Goal: Information Seeking & Learning: Learn about a topic

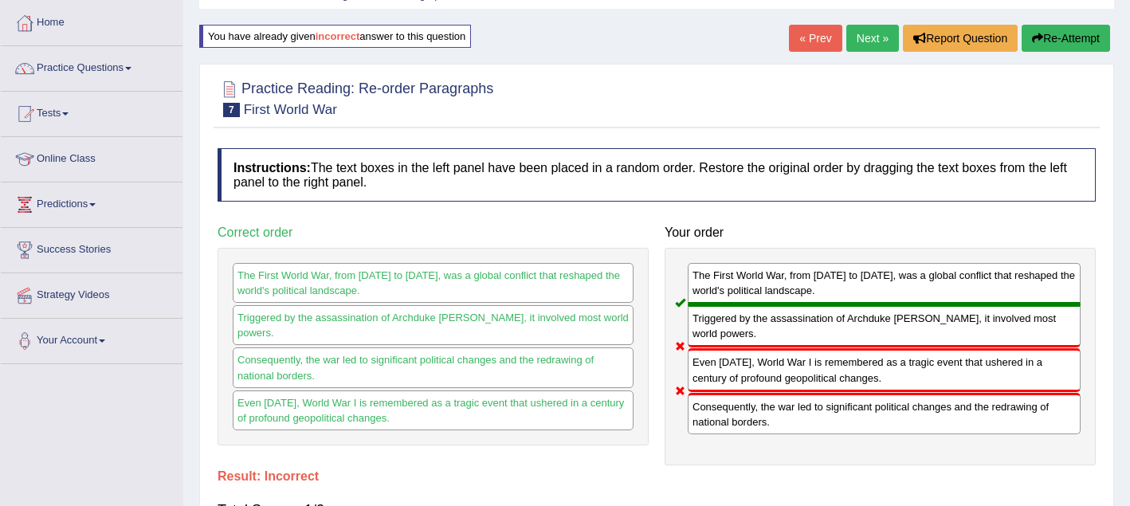
scroll to position [77, 0]
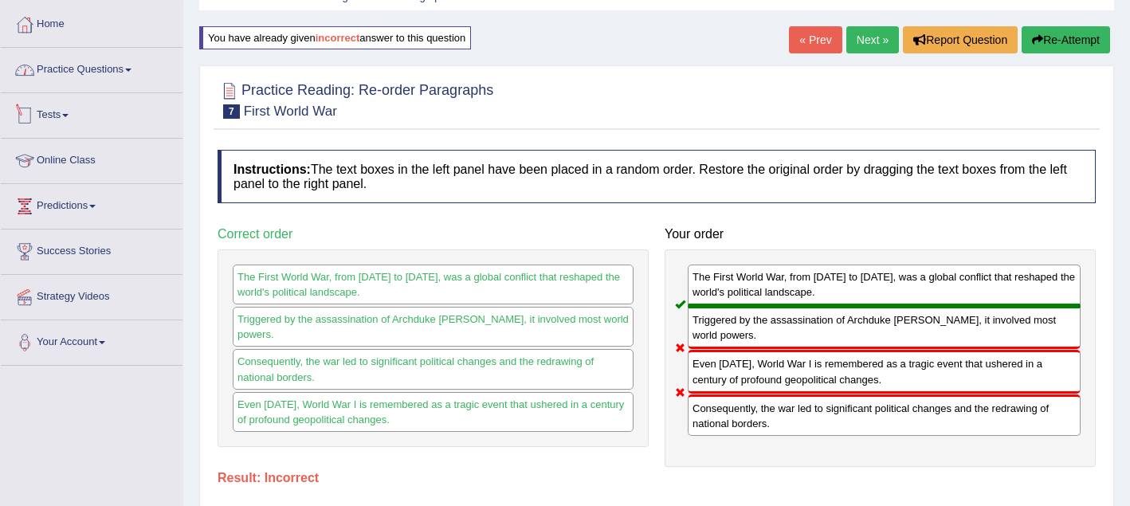
click at [131, 73] on link "Practice Questions" at bounding box center [92, 68] width 182 height 40
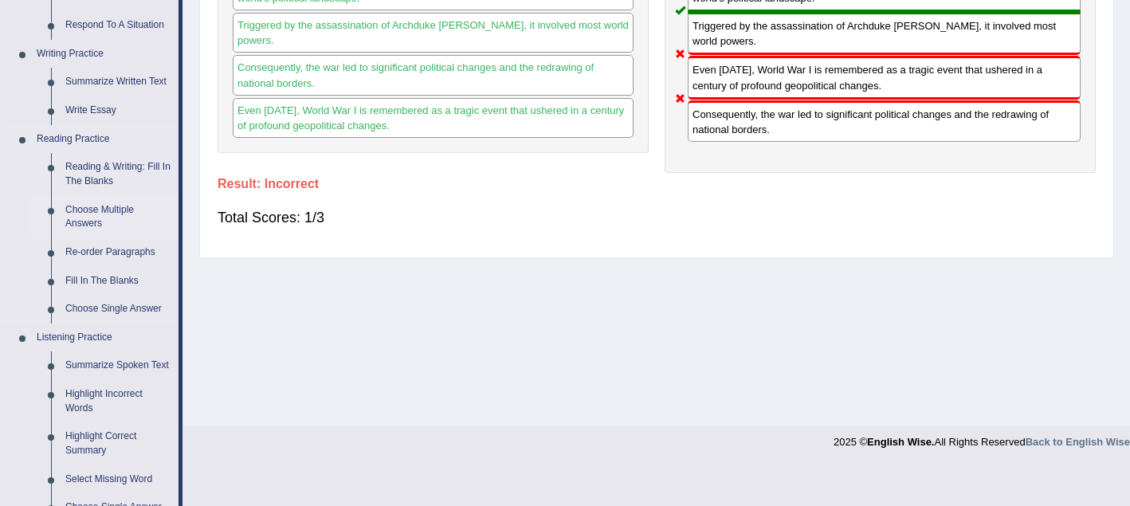
scroll to position [378, 0]
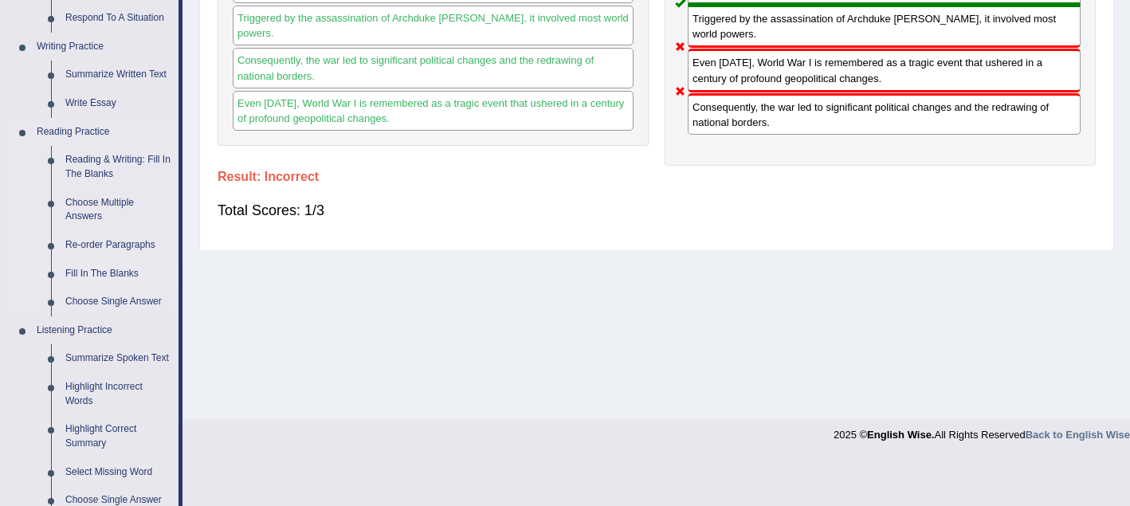
click at [130, 275] on link "Fill In The Blanks" at bounding box center [118, 274] width 120 height 29
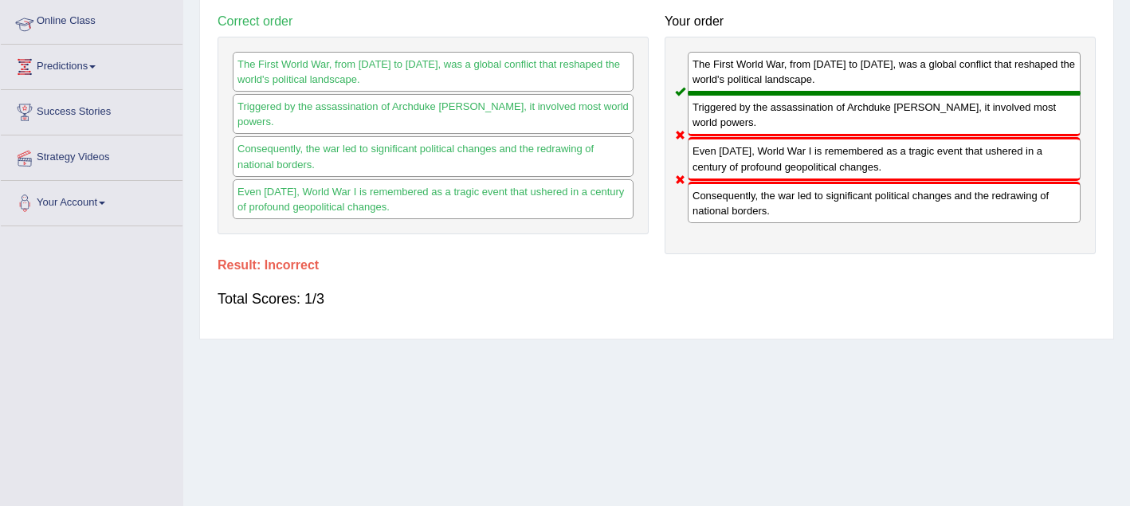
scroll to position [182, 0]
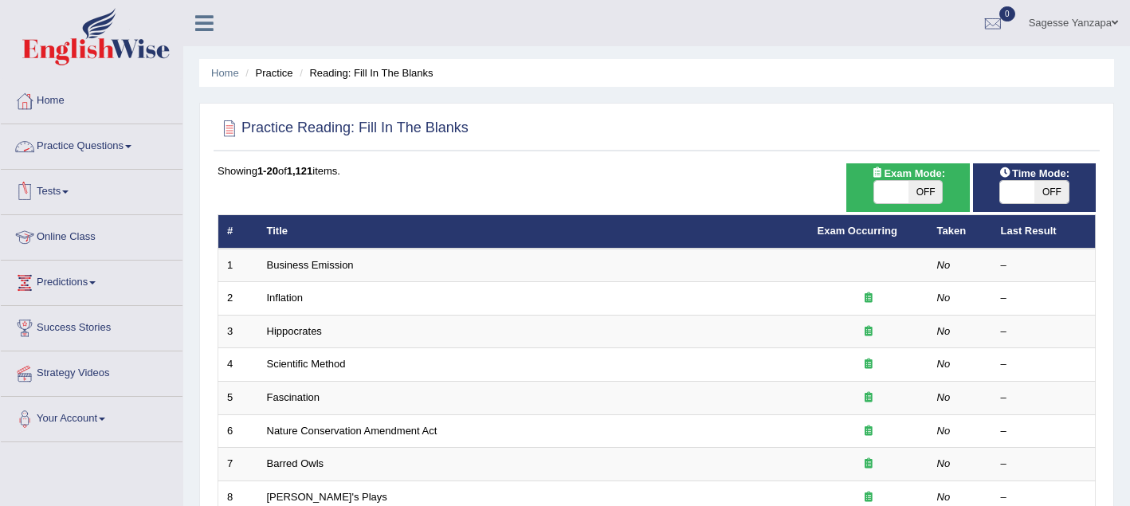
click at [131, 147] on span at bounding box center [128, 146] width 6 height 3
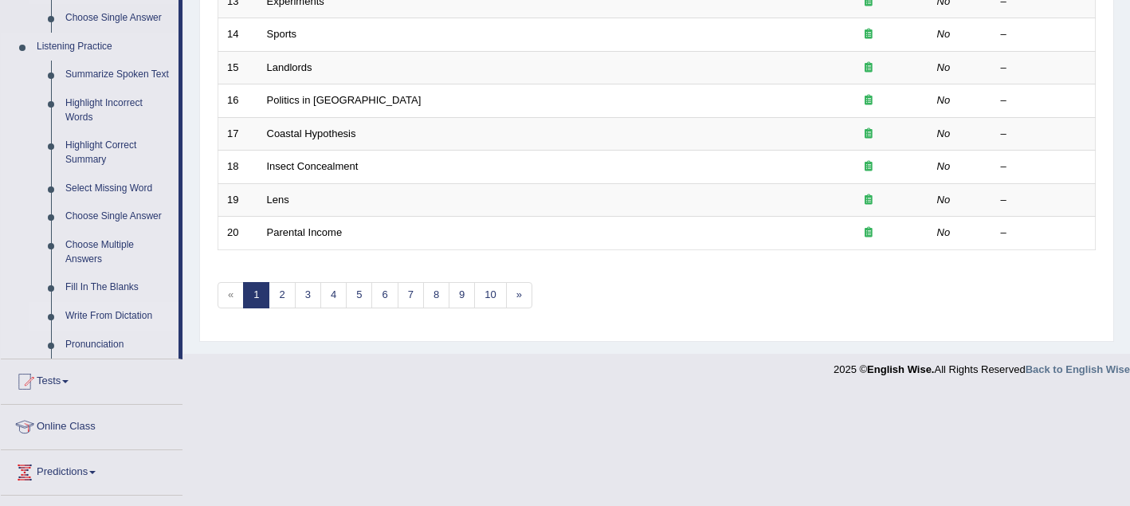
scroll to position [667, 0]
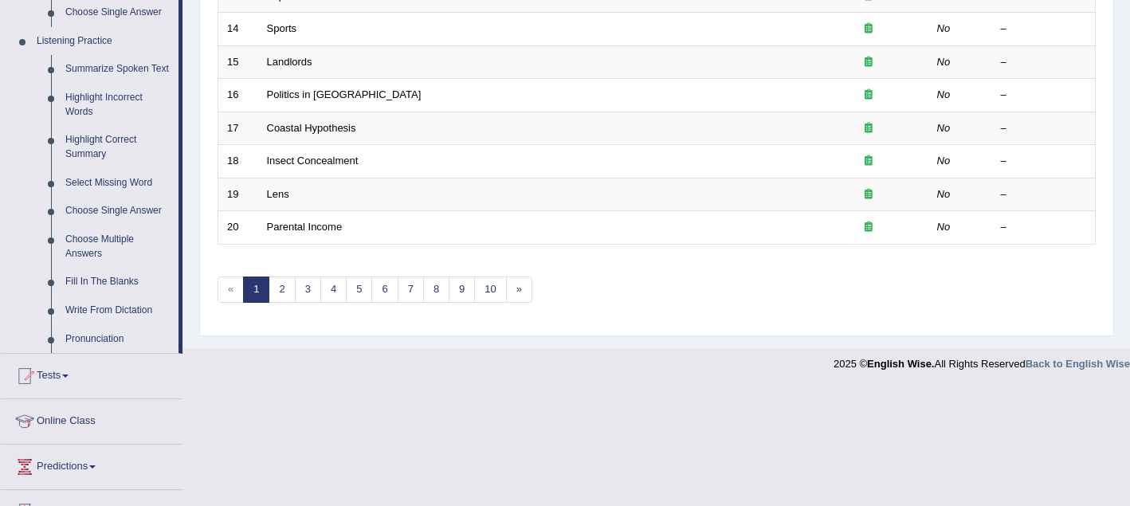
click at [137, 323] on link "Write From Dictation" at bounding box center [118, 310] width 120 height 29
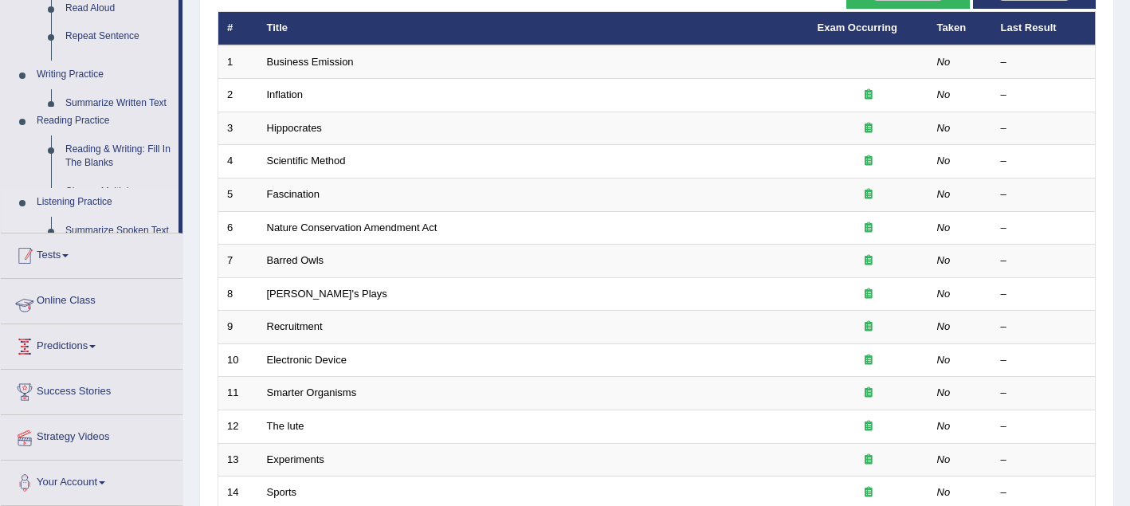
scroll to position [178, 0]
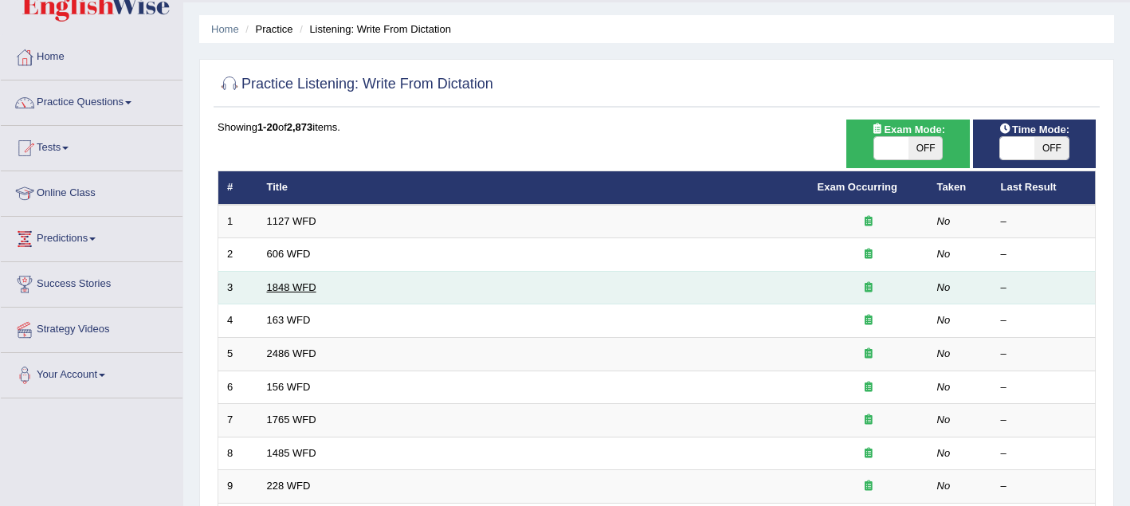
scroll to position [45, 0]
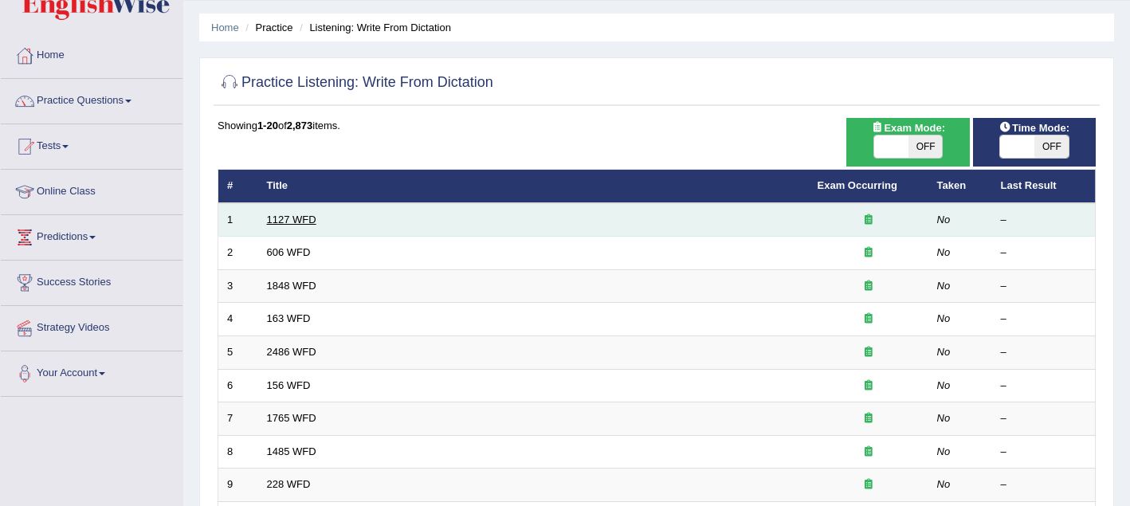
click at [302, 223] on link "1127 WFD" at bounding box center [291, 220] width 49 height 12
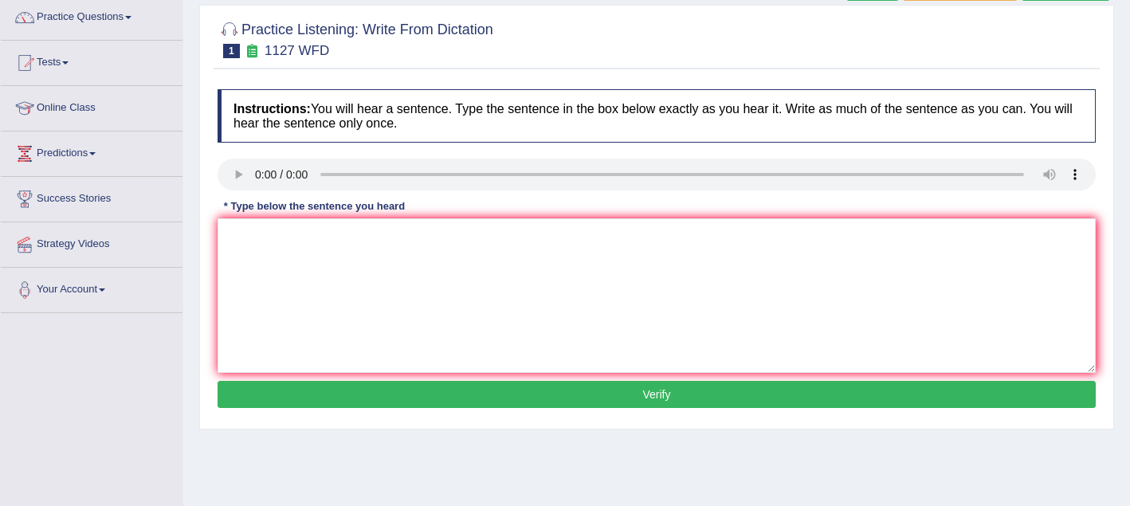
scroll to position [131, 0]
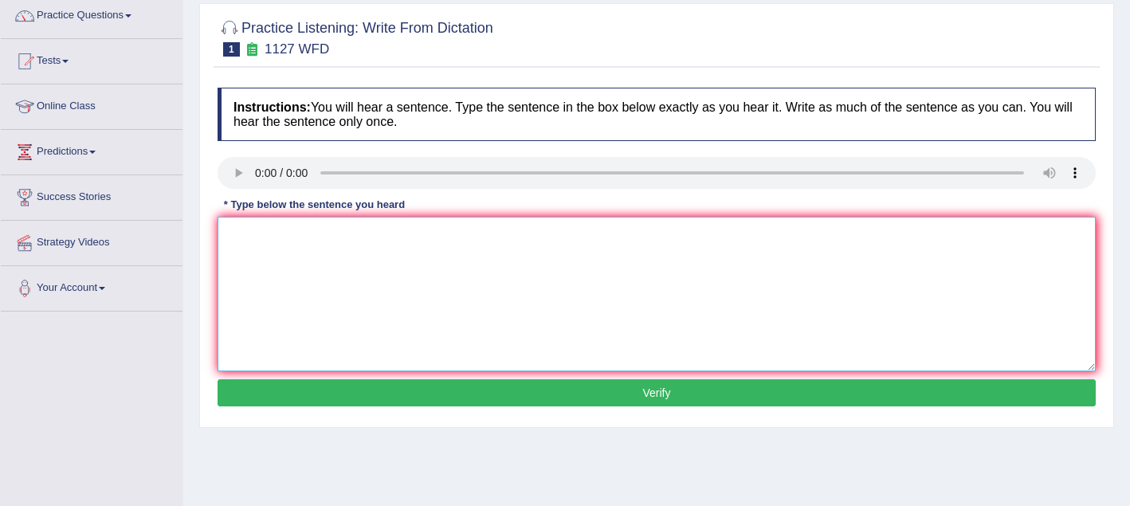
click at [249, 245] on textarea at bounding box center [657, 294] width 878 height 155
click at [249, 236] on textarea "To enrich screen reader interactions, please activate Accessibility in Grammarl…" at bounding box center [657, 294] width 878 height 155
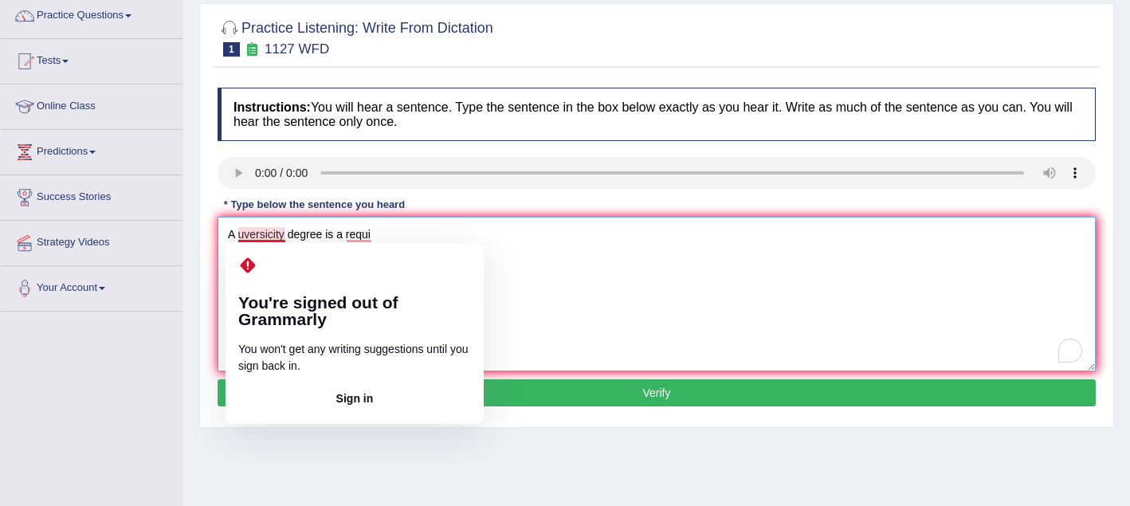
click at [270, 237] on textarea "A uversicity degree is a requi" at bounding box center [657, 294] width 878 height 155
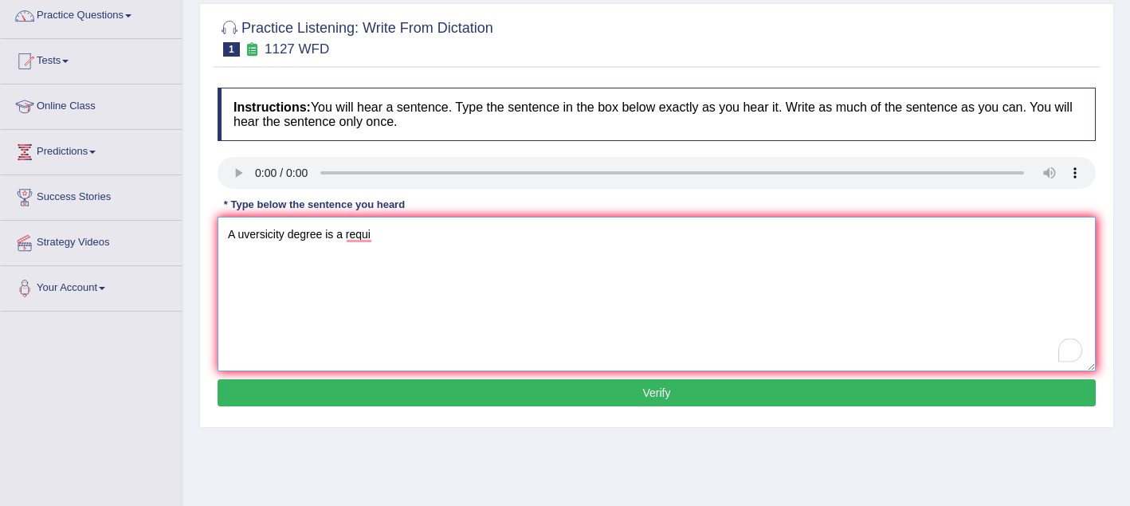
click at [275, 237] on textarea "A uversicity degree is a requi" at bounding box center [657, 294] width 878 height 155
click at [301, 235] on textarea "A university ity degree is a requi" at bounding box center [657, 294] width 878 height 155
click at [329, 236] on textarea "A university degree is a requi" at bounding box center [657, 294] width 878 height 155
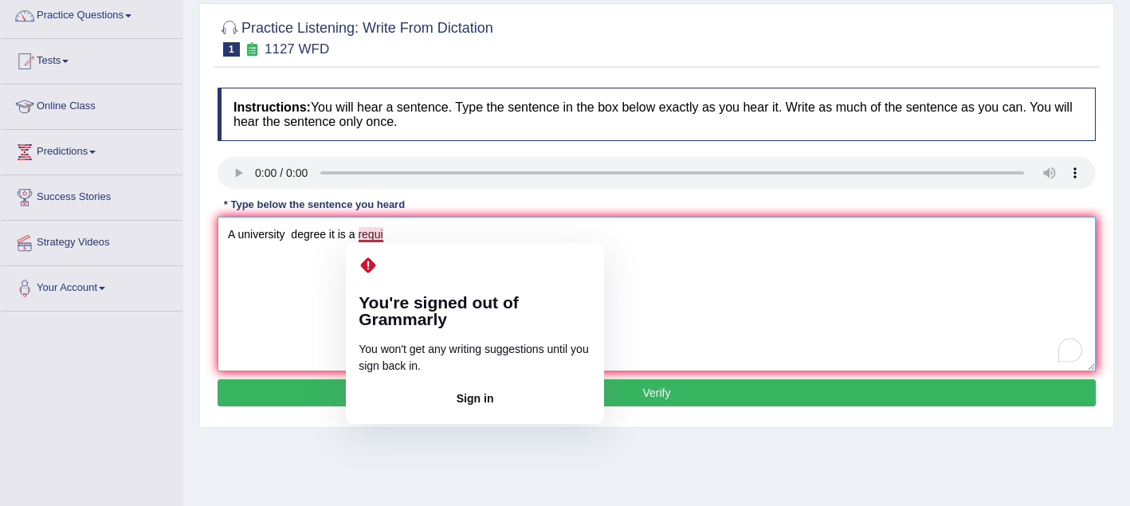
click at [387, 235] on textarea "A university degree it is a requi" at bounding box center [657, 294] width 878 height 155
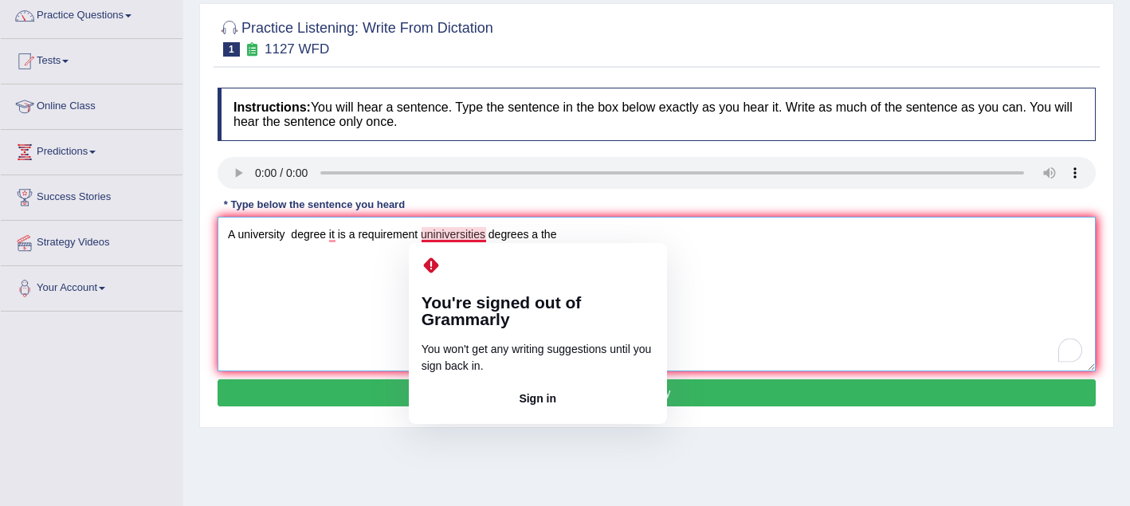
click at [436, 231] on textarea "A university degree it is a requirement uniniversities degrees a the" at bounding box center [657, 294] width 878 height 155
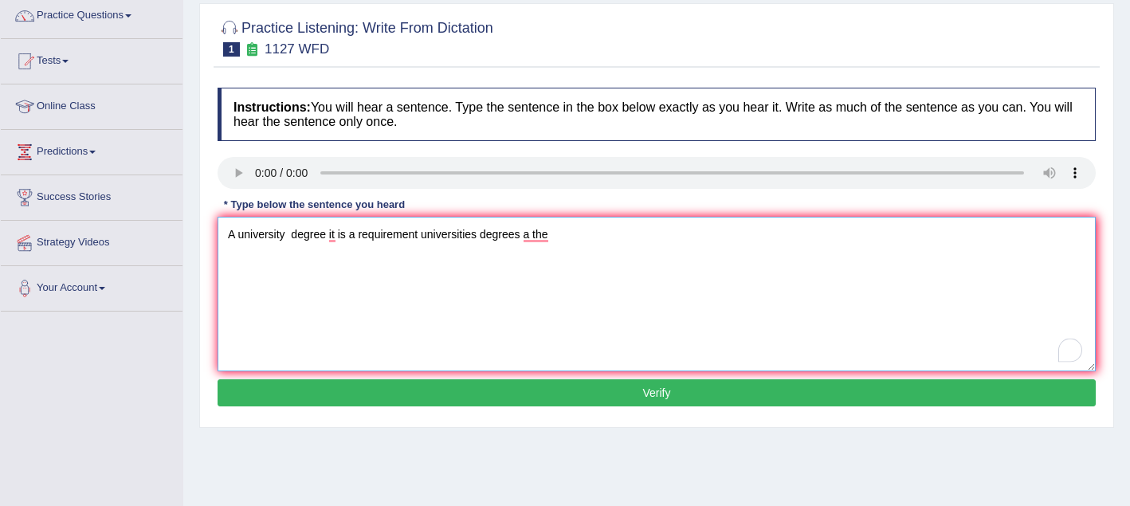
type textarea "A university degree it is a requirement universities degrees a the"
click at [472, 402] on button "Verify" at bounding box center [657, 392] width 878 height 27
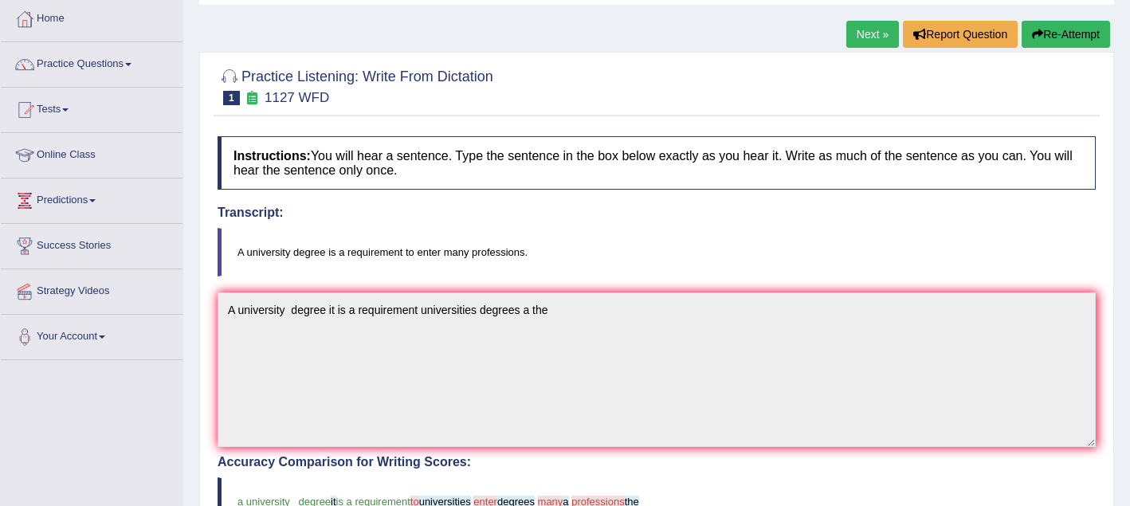
scroll to position [79, 0]
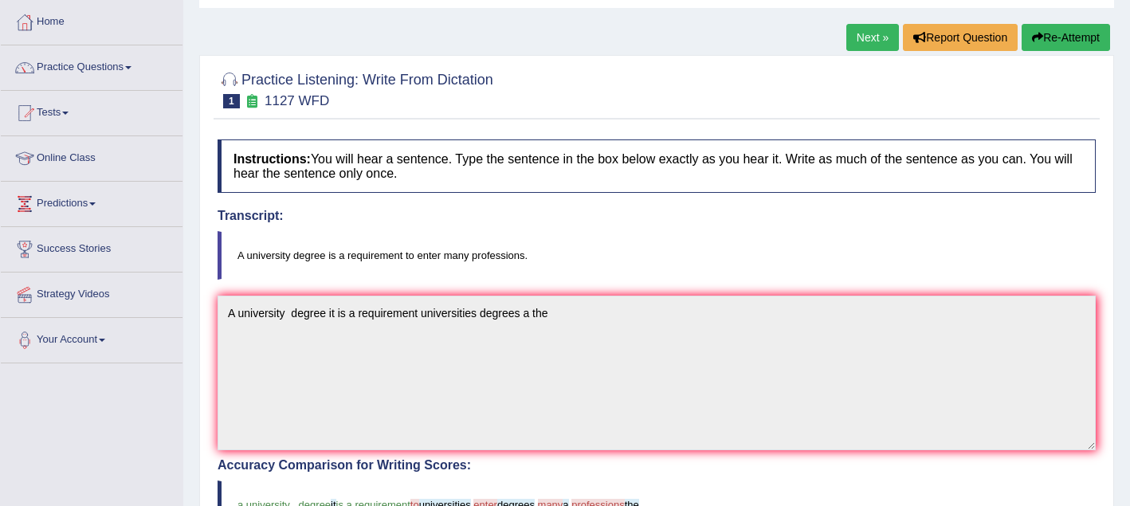
click at [854, 33] on link "Next »" at bounding box center [872, 37] width 53 height 27
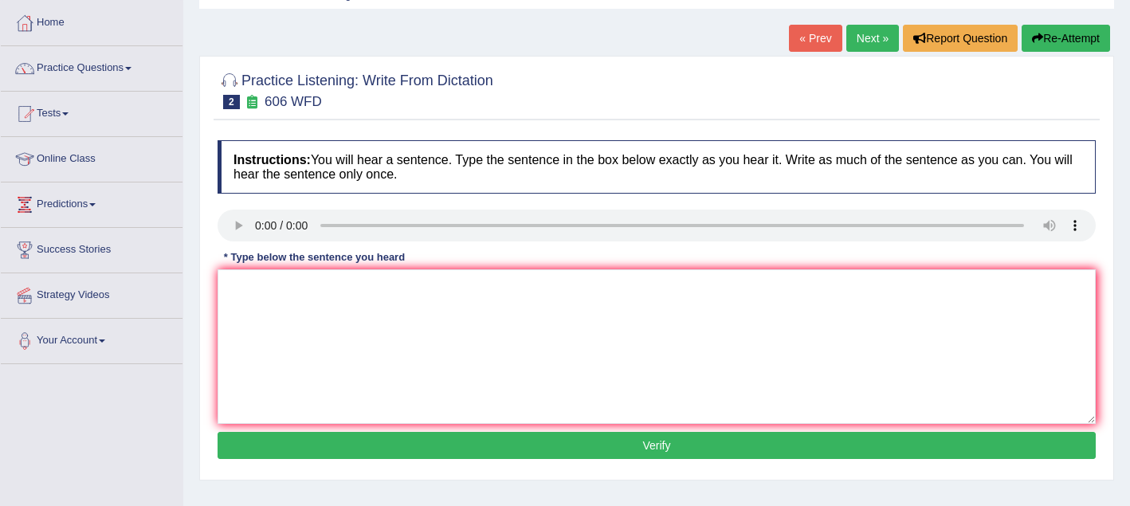
scroll to position [80, 0]
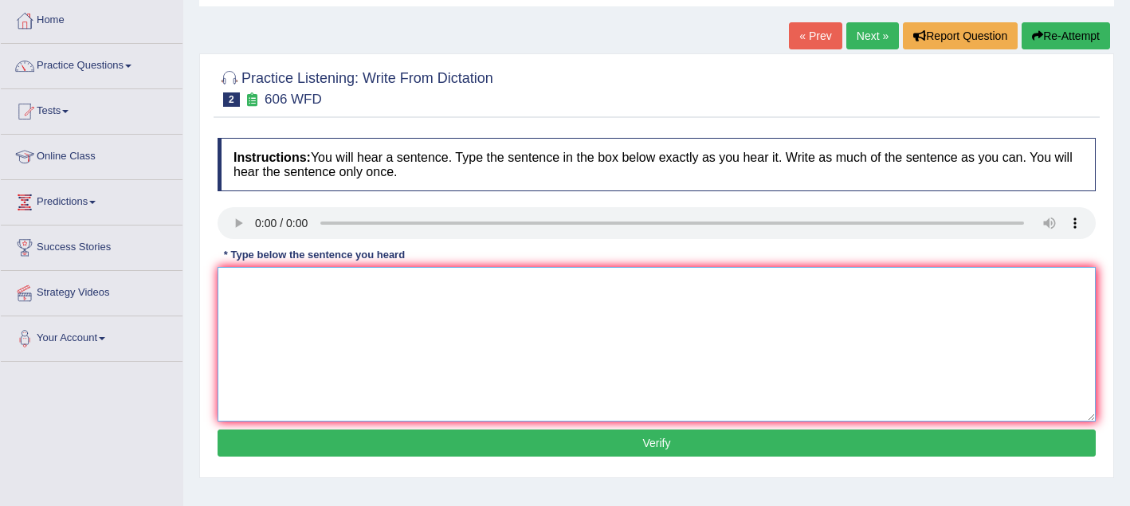
click at [362, 309] on textarea at bounding box center [657, 344] width 878 height 155
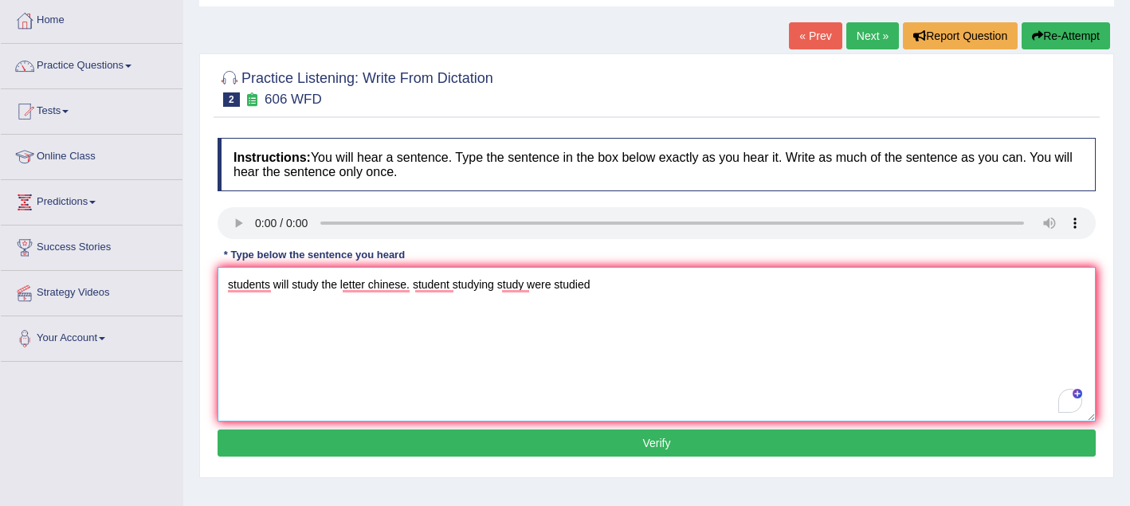
type textarea "students will study the letter chinese. student studying study were studied"
click at [475, 442] on button "Verify" at bounding box center [657, 443] width 878 height 27
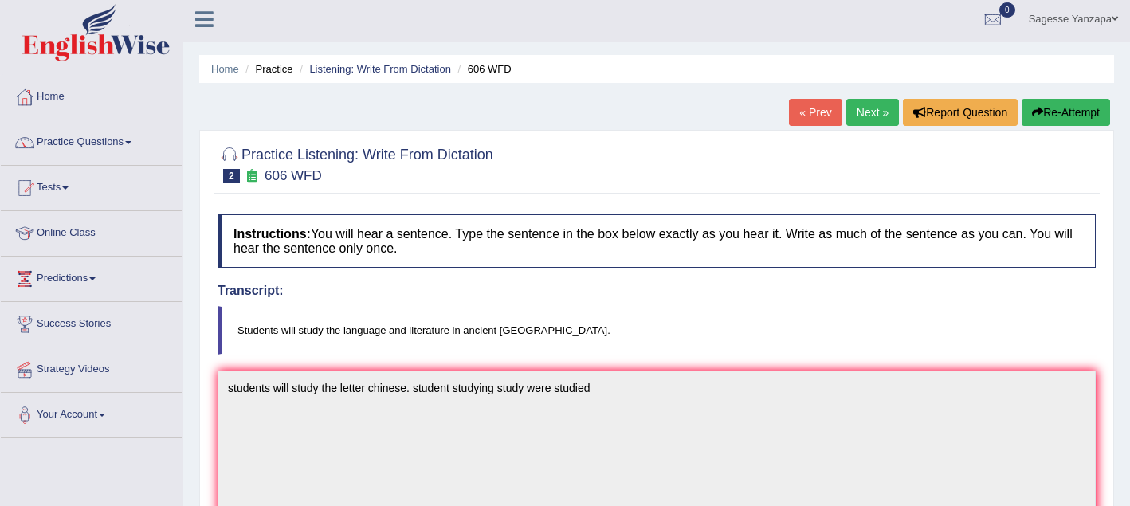
scroll to position [0, 0]
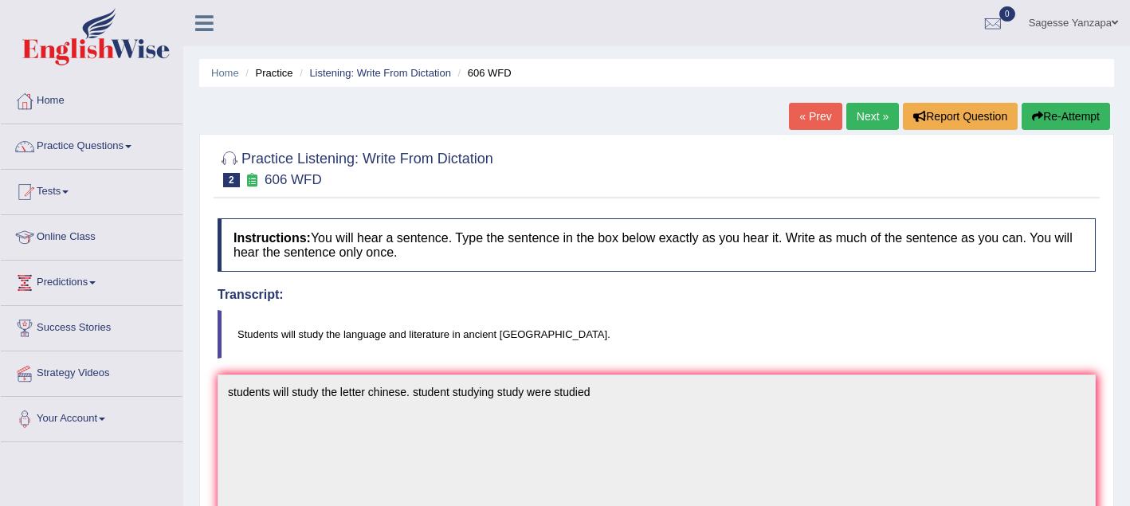
click at [862, 123] on link "Next »" at bounding box center [872, 116] width 53 height 27
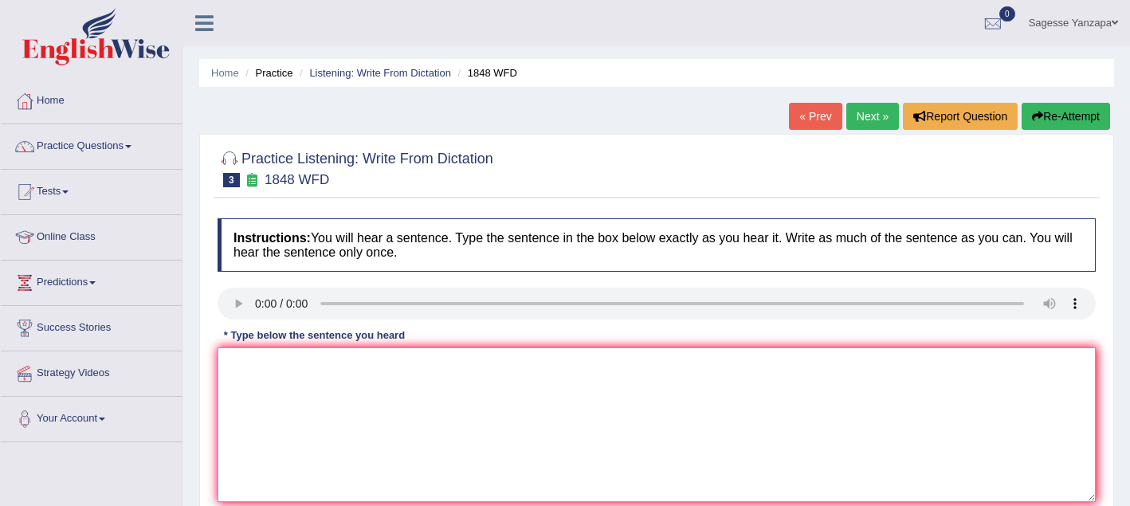
click at [296, 383] on textarea at bounding box center [657, 424] width 878 height 155
type textarea "S"
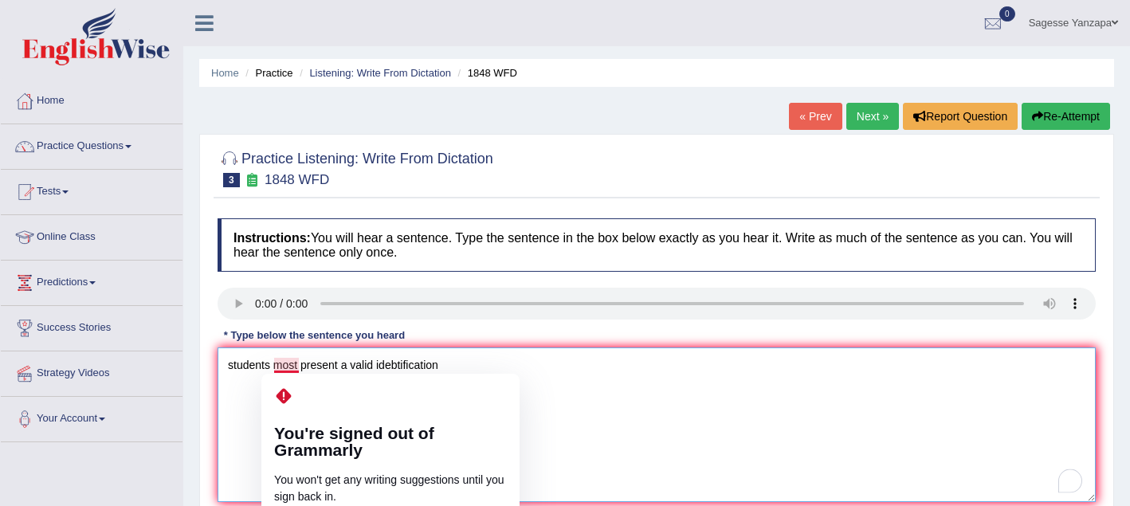
click at [289, 366] on textarea "students most present a valid idebtification" at bounding box center [657, 424] width 878 height 155
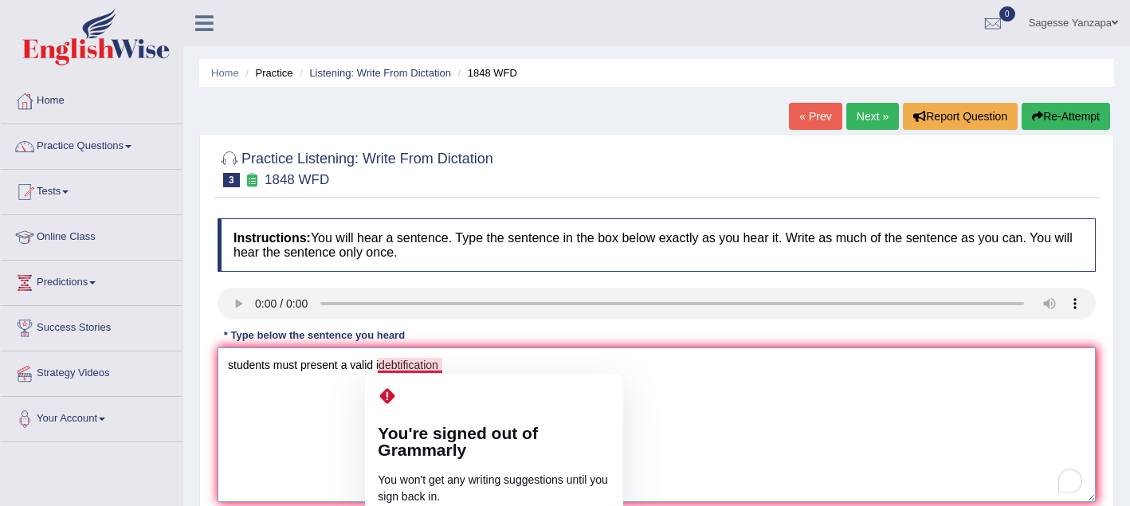
click at [401, 367] on textarea "students must present a valid idebtification" at bounding box center [657, 424] width 878 height 155
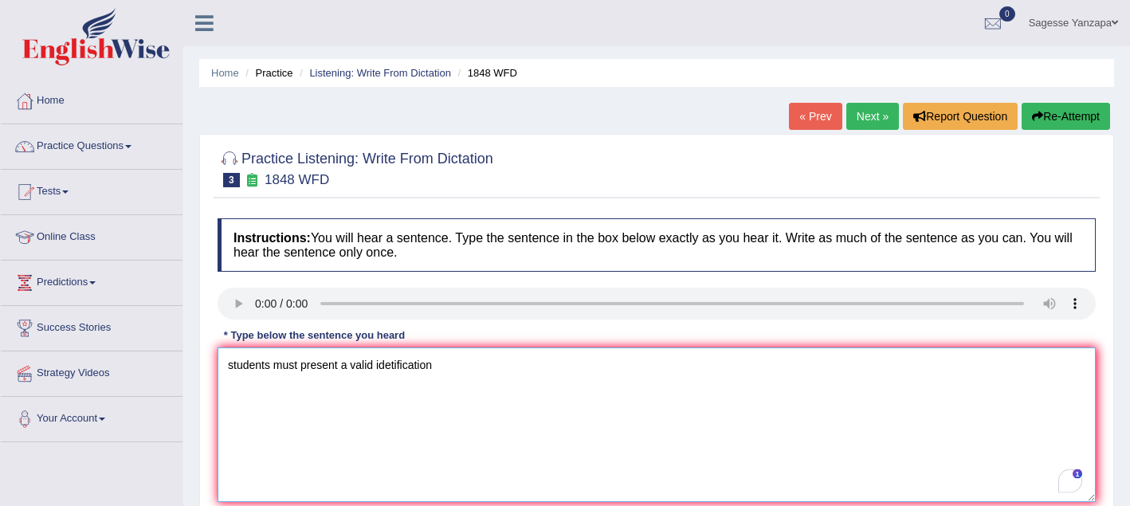
click at [436, 372] on textarea "students must present a valid idetification" at bounding box center [657, 424] width 878 height 155
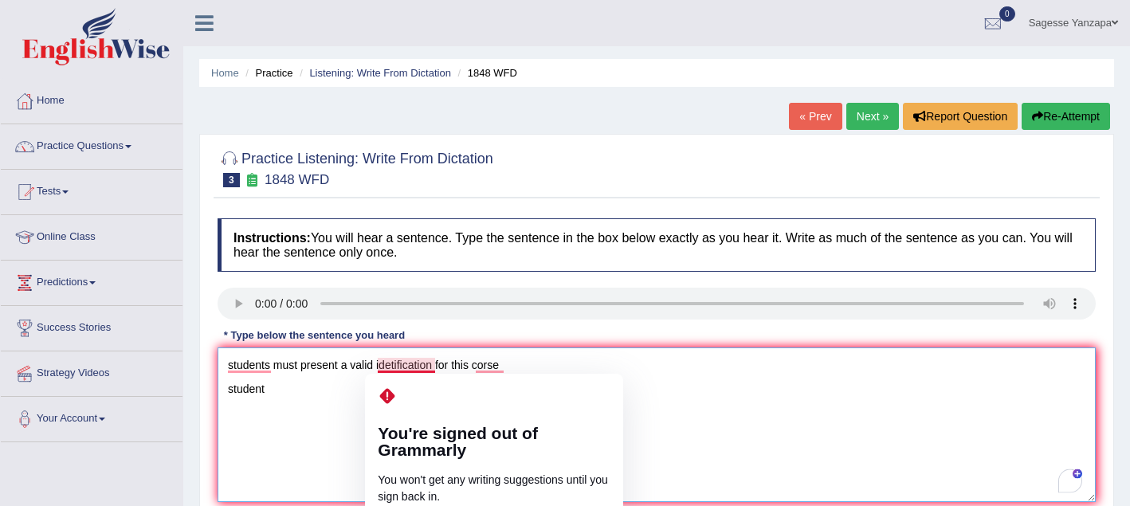
click at [435, 366] on textarea "students must present a valid idetification for this corse student" at bounding box center [657, 424] width 878 height 155
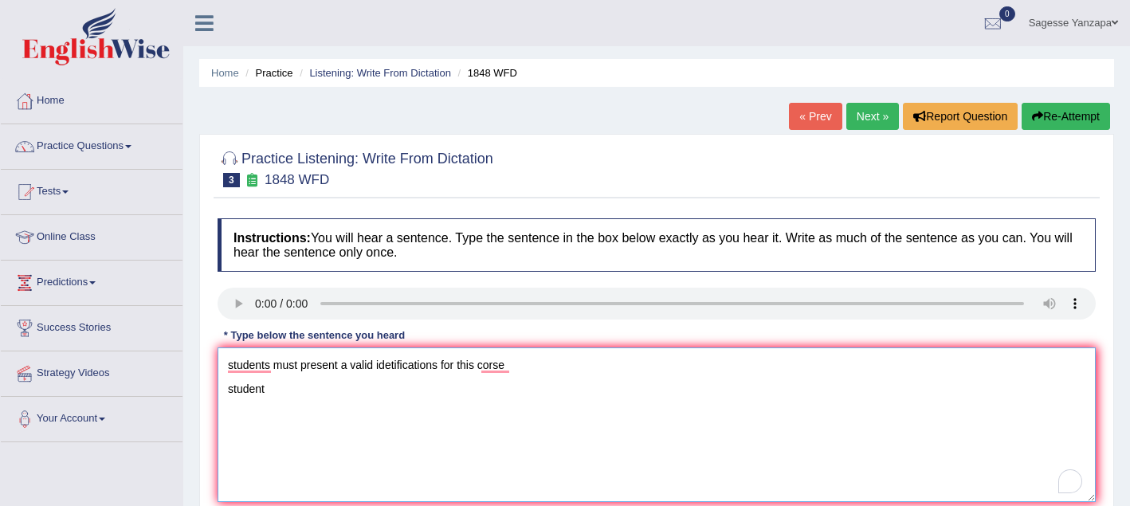
click at [301, 394] on textarea "students must present a valid idetifications for this corse student" at bounding box center [657, 424] width 878 height 155
click at [509, 365] on textarea "students must present a valid idetifications for this corse student idendentica…" at bounding box center [657, 424] width 878 height 155
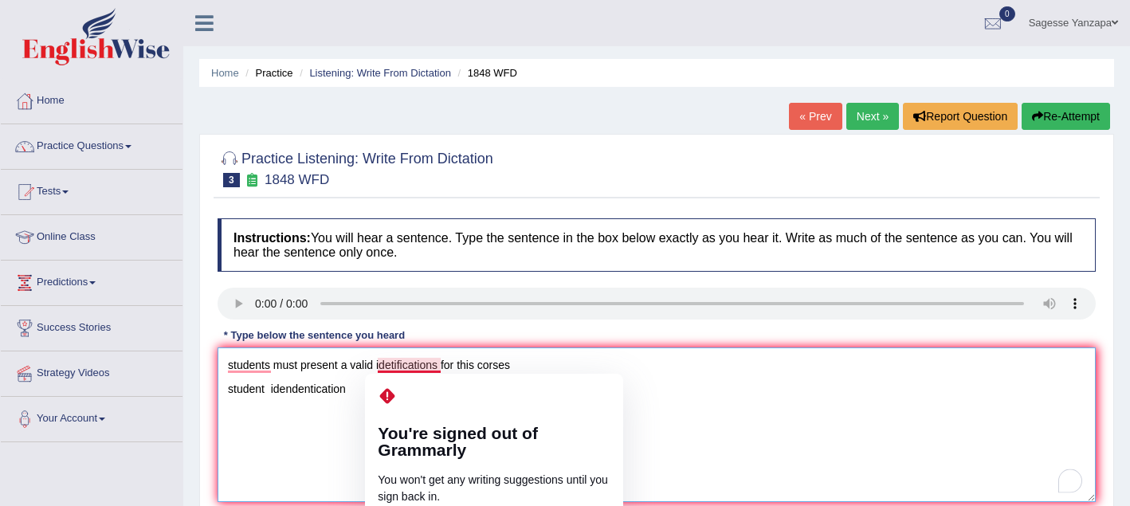
click at [392, 367] on textarea "students must present a valid idetifications for this corses student idendentic…" at bounding box center [657, 424] width 878 height 155
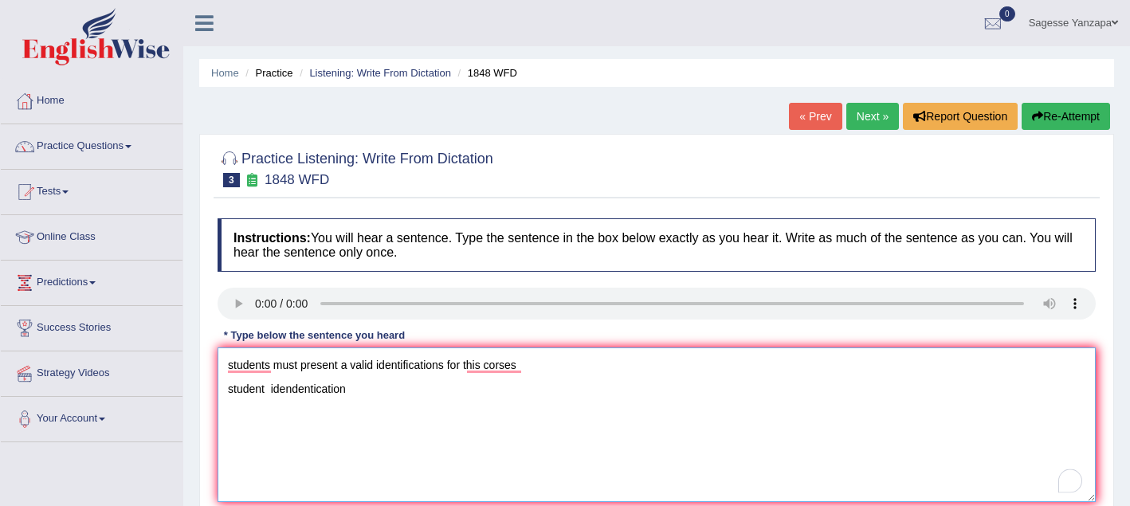
click at [551, 414] on textarea "students must present a valid identifications for this corses student idendenti…" at bounding box center [657, 424] width 878 height 155
click at [540, 460] on textarea "students must present a valid identifications for this corses student idendenti…" at bounding box center [657, 424] width 878 height 155
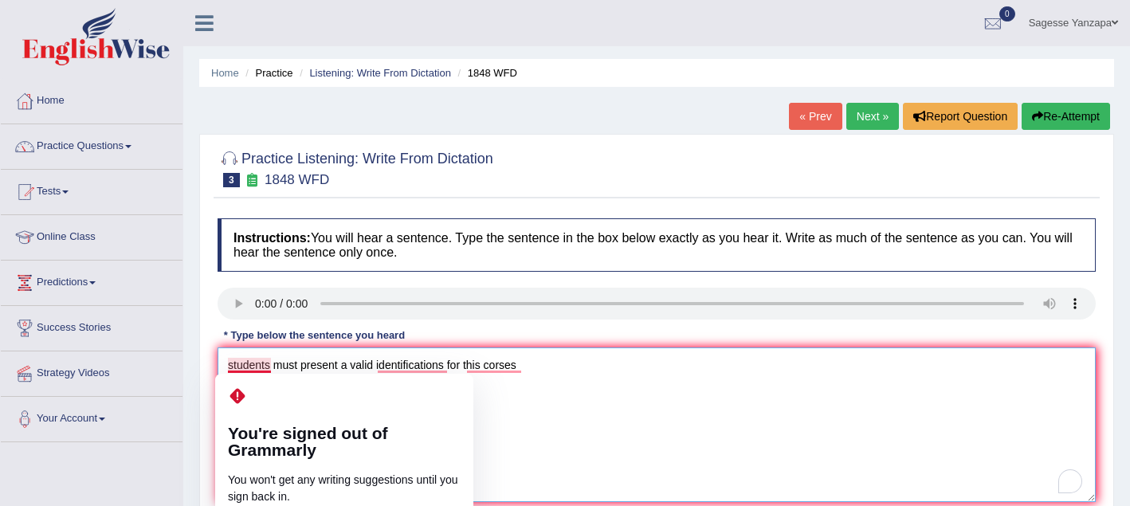
click at [234, 367] on textarea "students must present a valid identifications for this corses student idendenti…" at bounding box center [657, 424] width 878 height 155
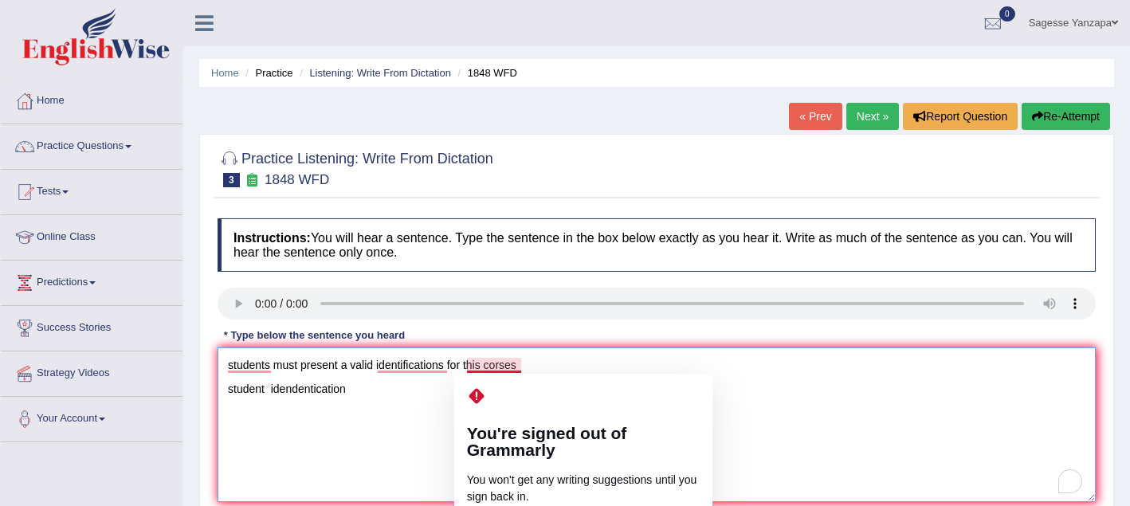
click at [613, 425] on h2 "You're signed out of Grammarly" at bounding box center [583, 441] width 233 height 33
click at [395, 459] on textarea "students must present a valid identifications for this corses student idendenti…" at bounding box center [657, 424] width 878 height 155
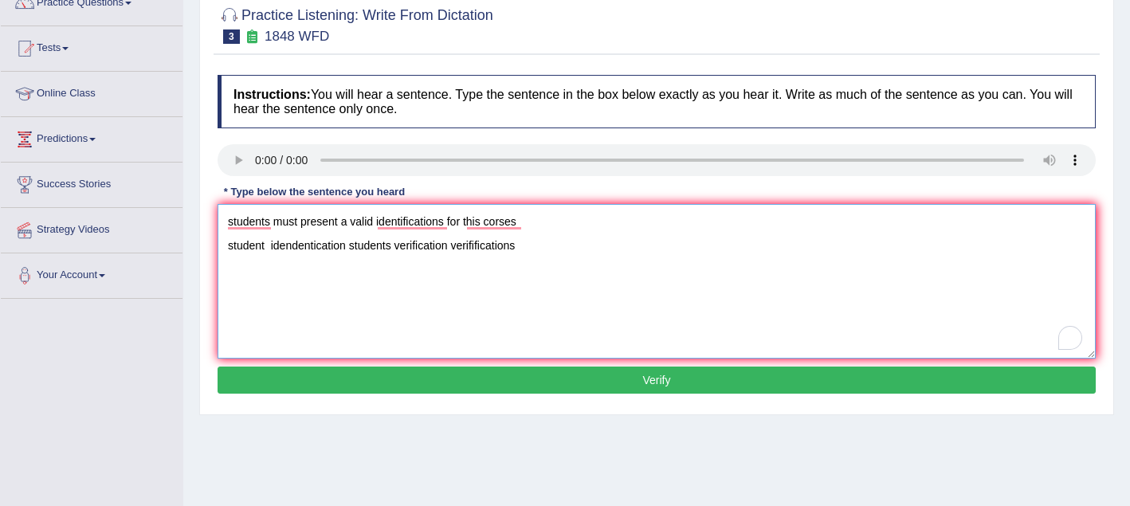
scroll to position [147, 0]
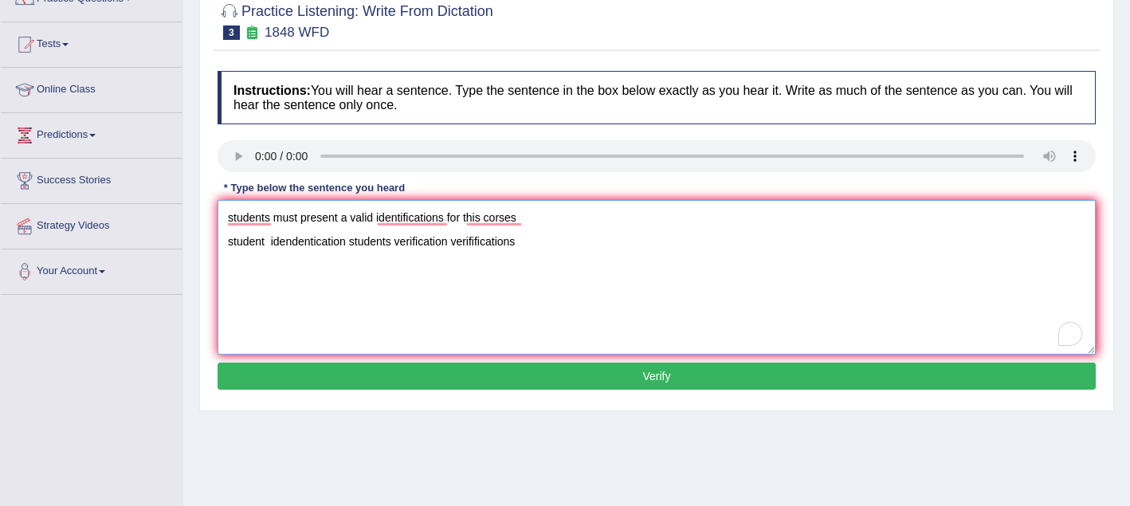
type textarea "students must present a valid identifications for this corses student idendenti…"
click at [841, 381] on button "Verify" at bounding box center [657, 376] width 878 height 27
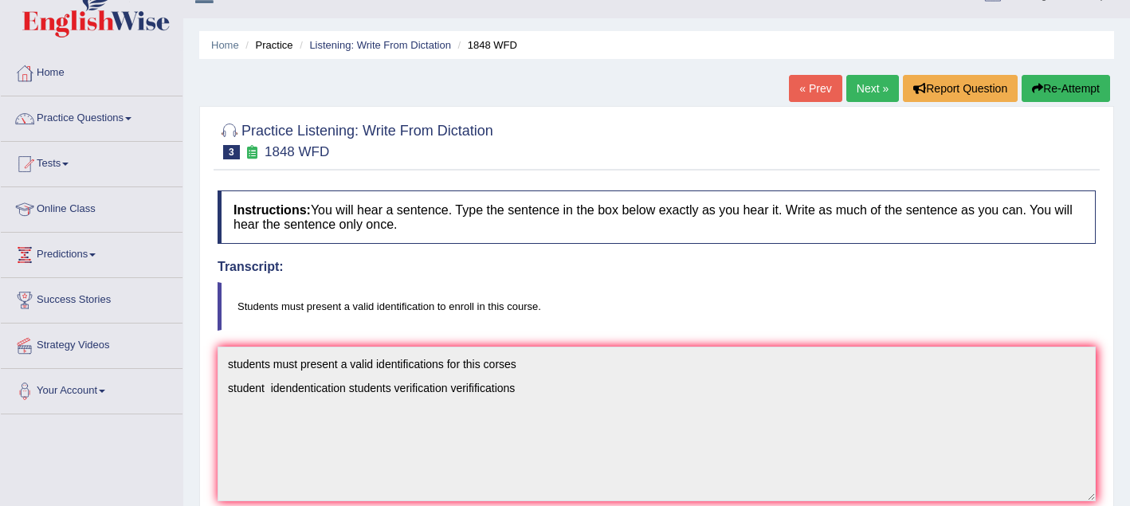
scroll to position [0, 0]
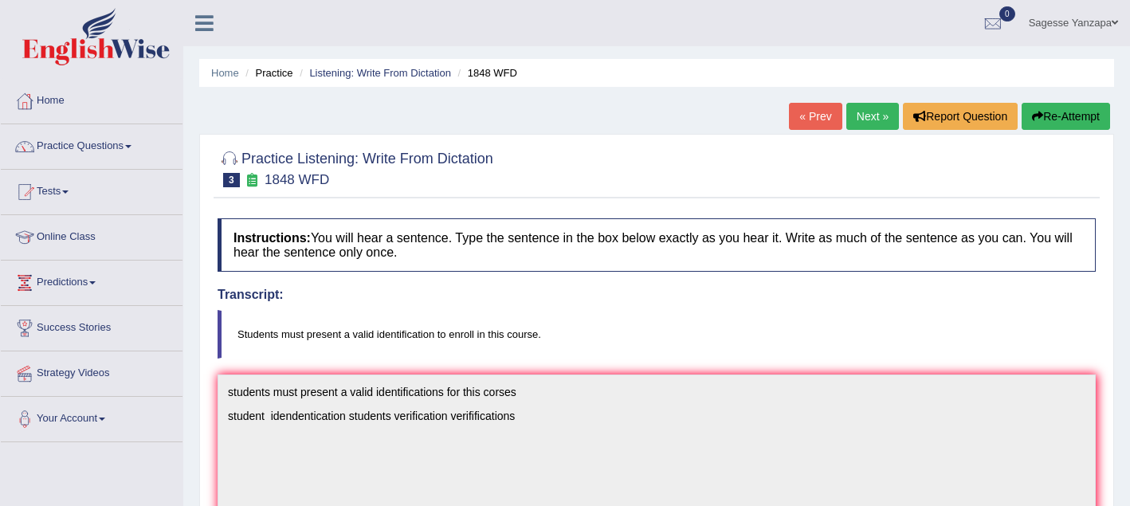
click at [858, 110] on link "Next »" at bounding box center [872, 116] width 53 height 27
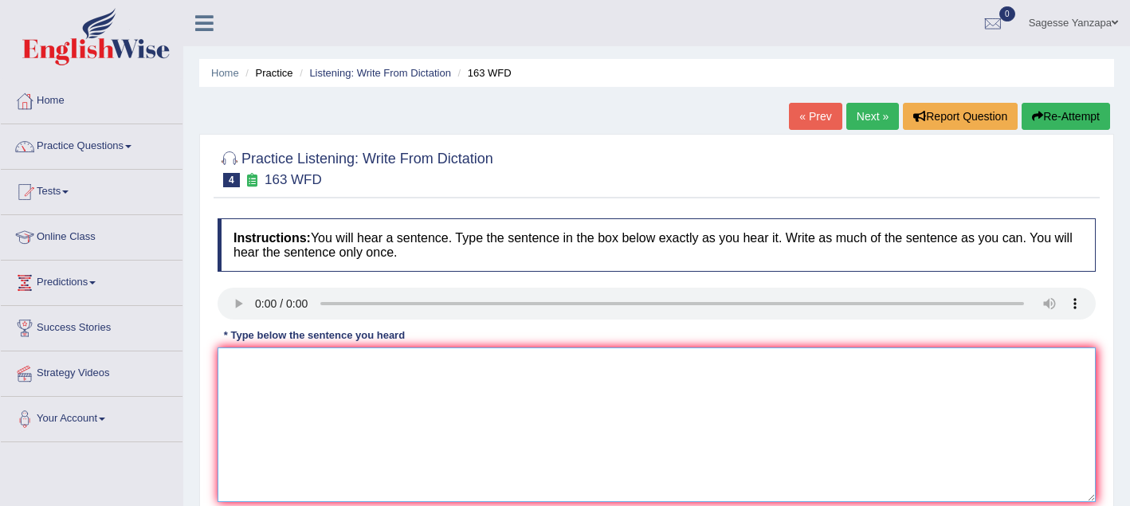
click at [320, 379] on textarea at bounding box center [657, 424] width 878 height 155
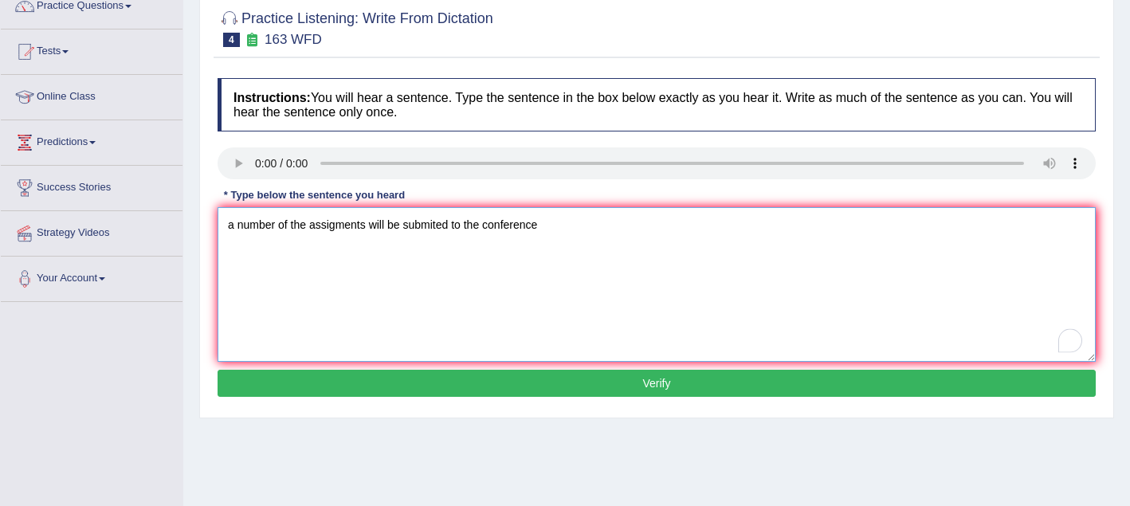
scroll to position [144, 0]
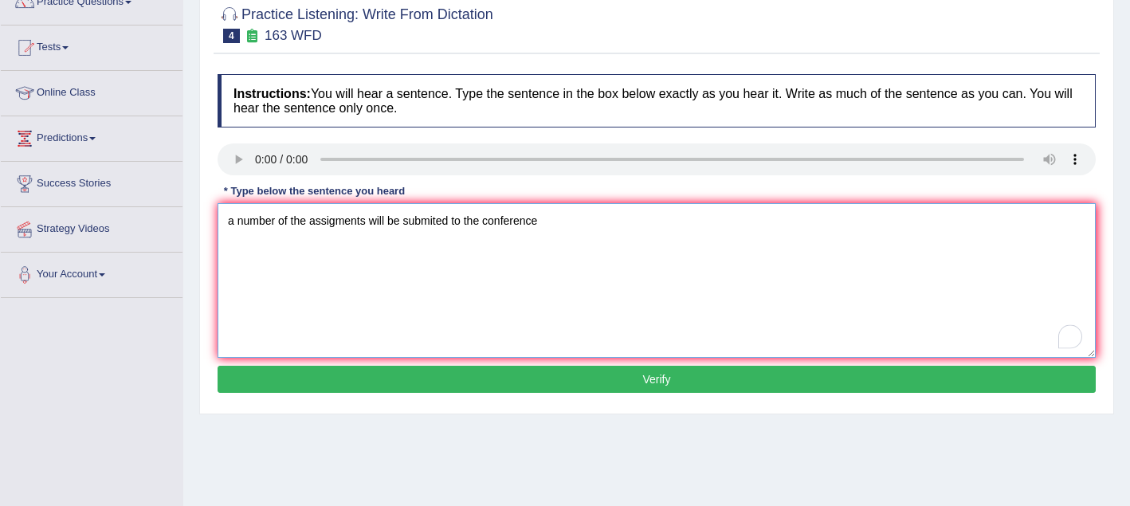
type textarea "a number of the assigments will be submited to the conference"
click at [341, 382] on button "Verify" at bounding box center [657, 379] width 878 height 27
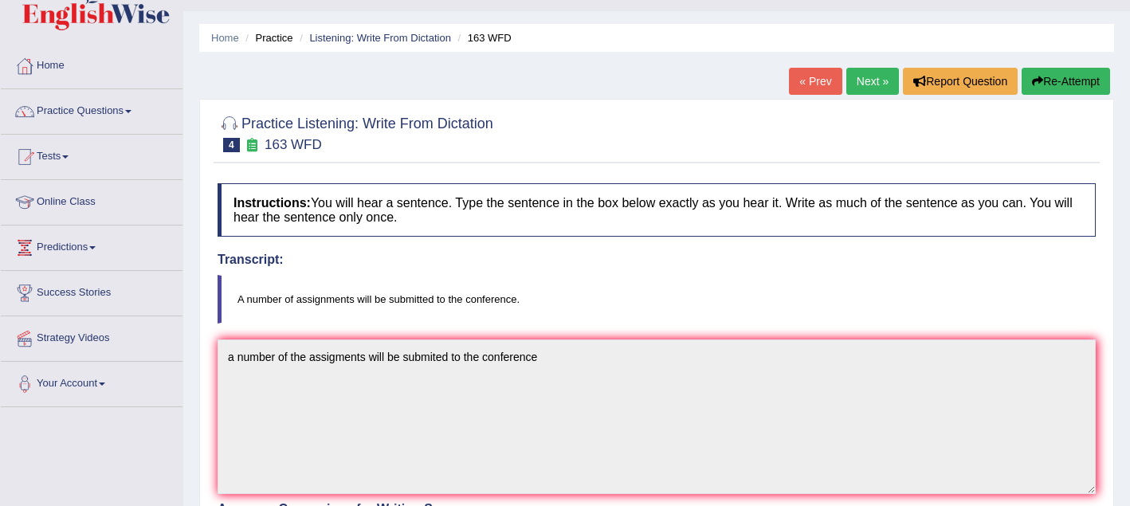
scroll to position [31, 0]
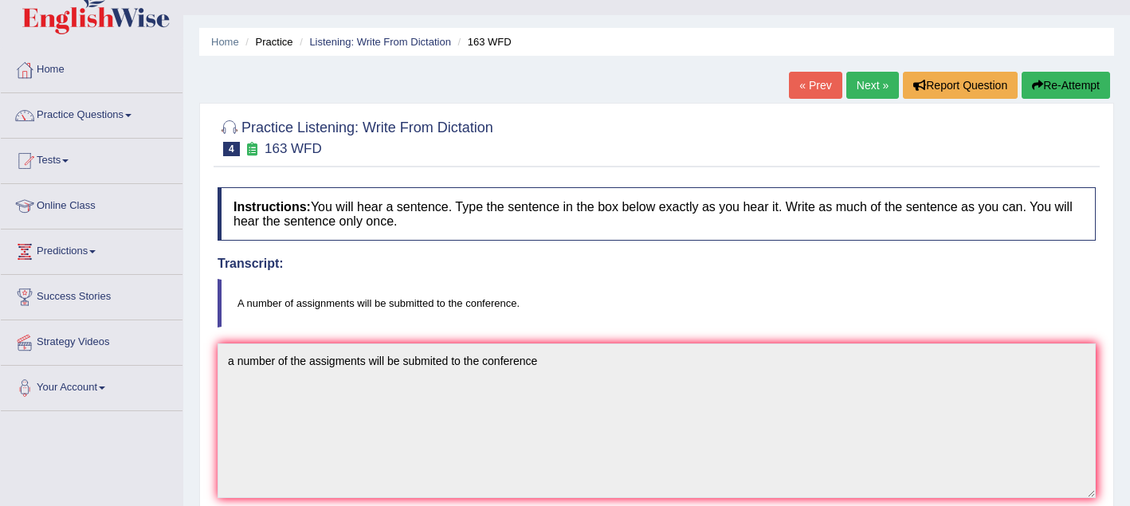
click at [851, 90] on link "Next »" at bounding box center [872, 85] width 53 height 27
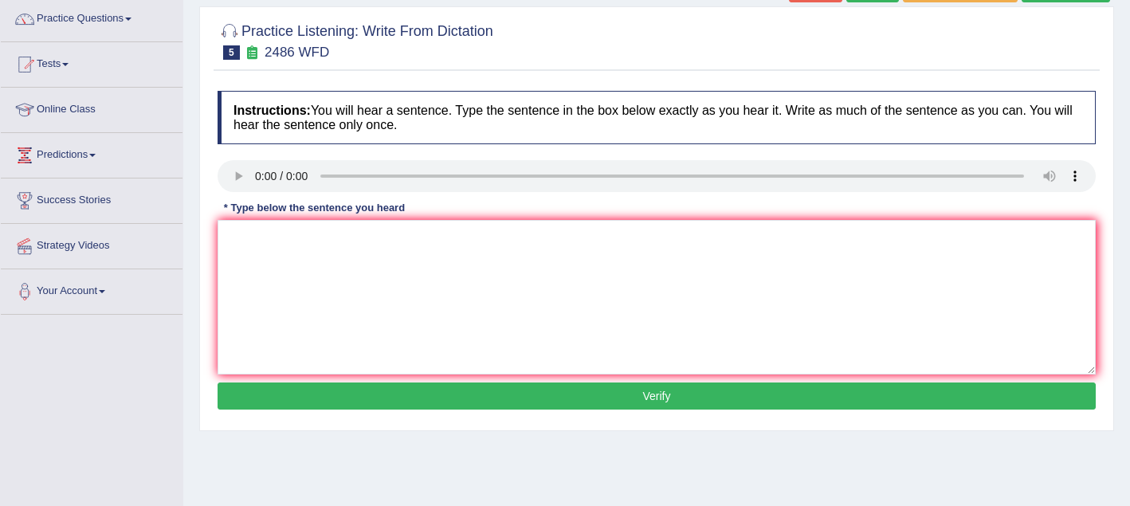
scroll to position [148, 0]
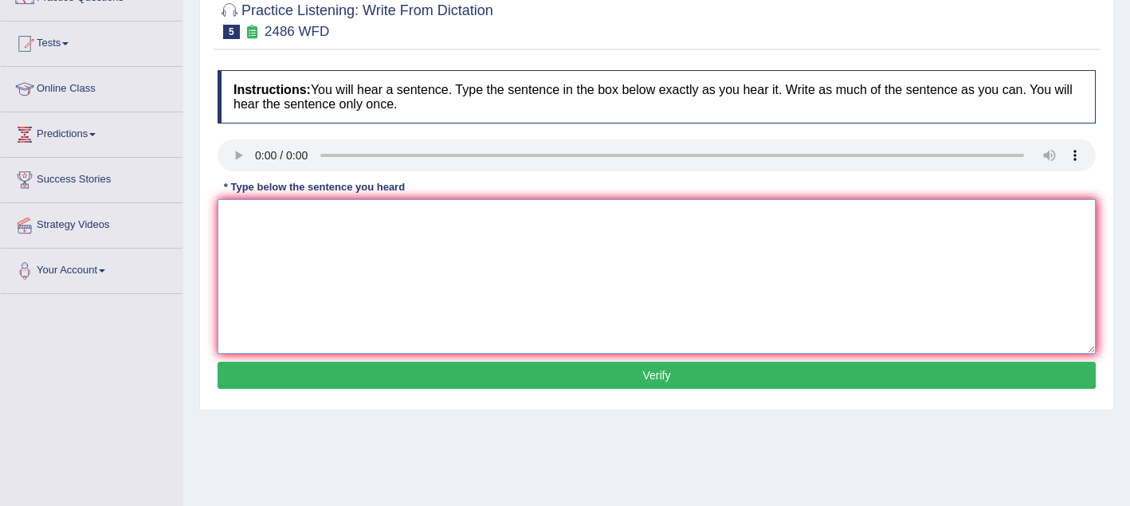
click at [354, 239] on textarea at bounding box center [657, 276] width 878 height 155
click at [236, 218] on textarea "It quirete clear that our facial should cross the word" at bounding box center [657, 276] width 878 height 155
click at [281, 218] on textarea "It is quirete clear that our facial should cross the word" at bounding box center [657, 276] width 878 height 155
click at [489, 219] on textarea "It is quite clear that our facial should cross the word" at bounding box center [657, 276] width 878 height 155
type textarea "It is quite clear that our facial should cross the word."
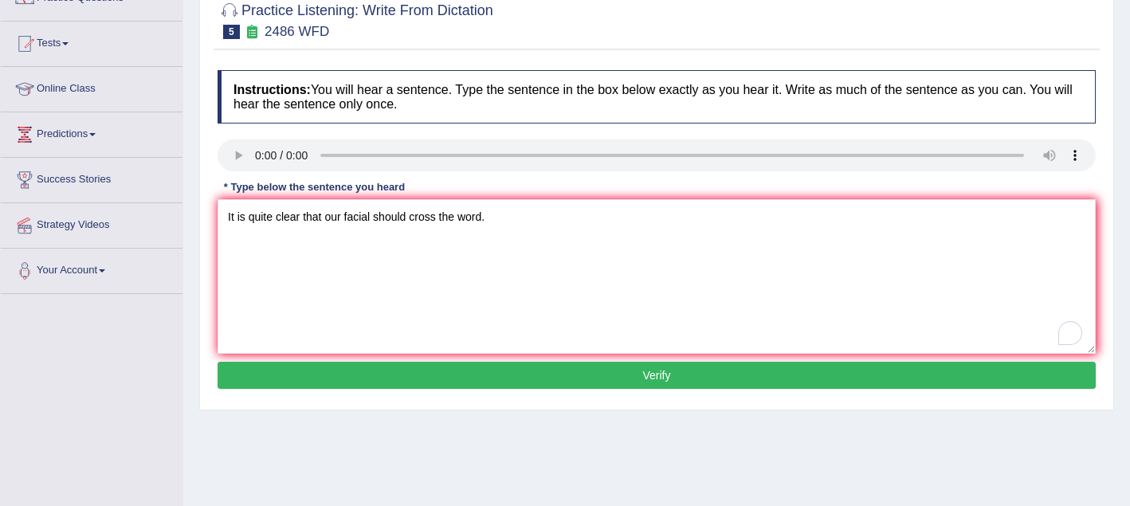
click at [503, 371] on button "Verify" at bounding box center [657, 375] width 878 height 27
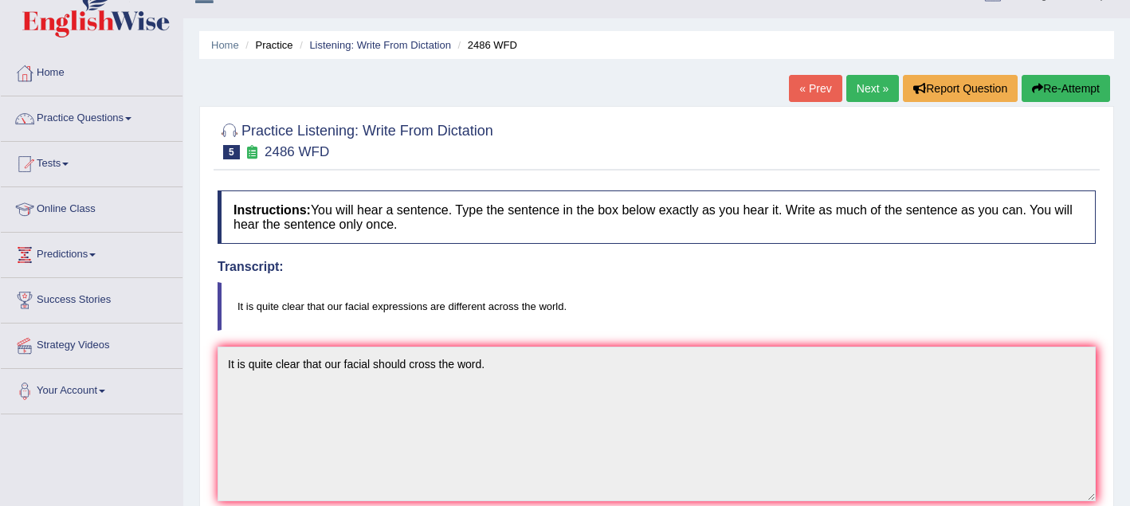
scroll to position [11, 0]
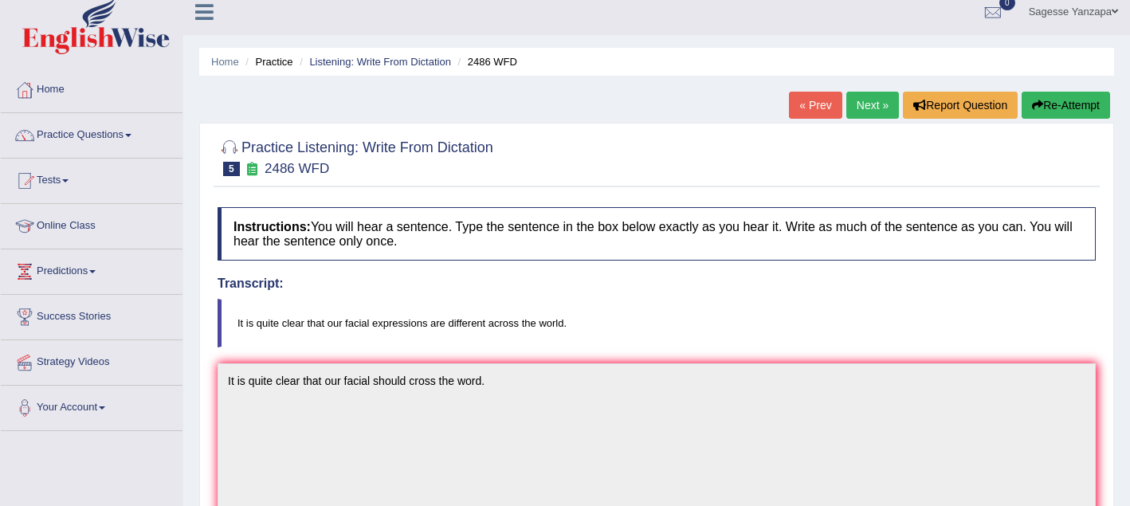
click at [859, 104] on link "Next »" at bounding box center [872, 105] width 53 height 27
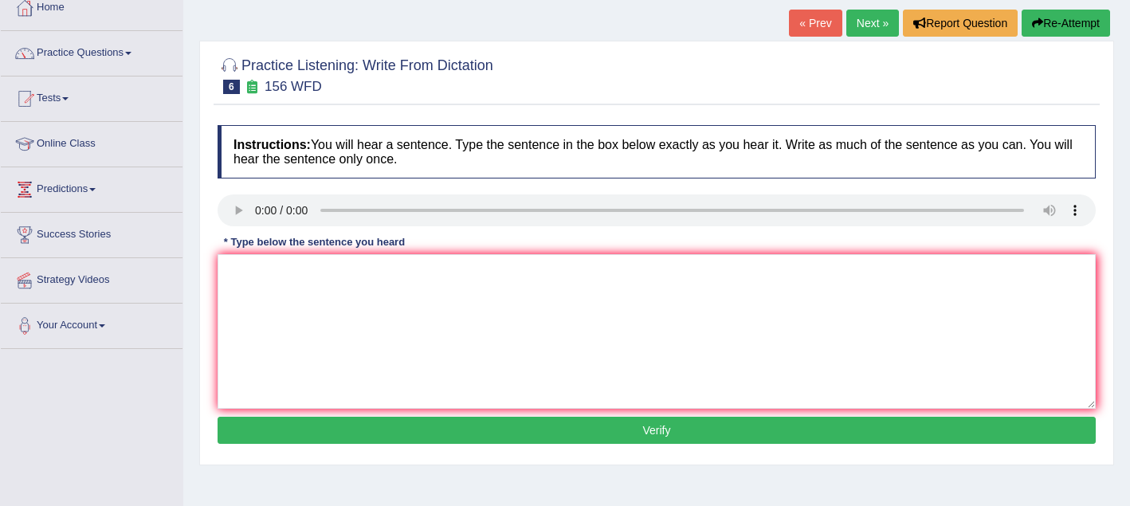
scroll to position [102, 0]
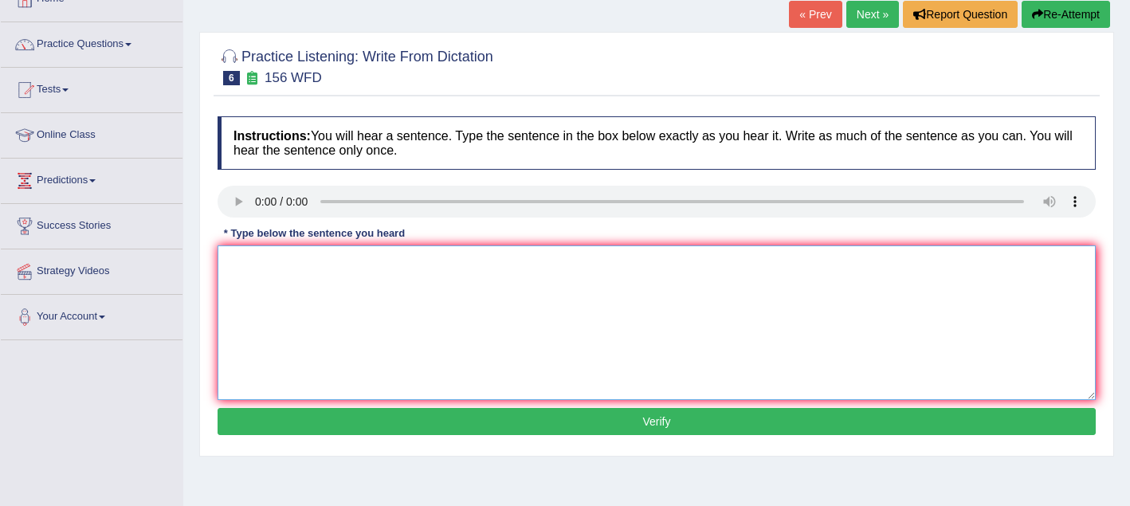
click at [386, 281] on textarea at bounding box center [657, 322] width 878 height 155
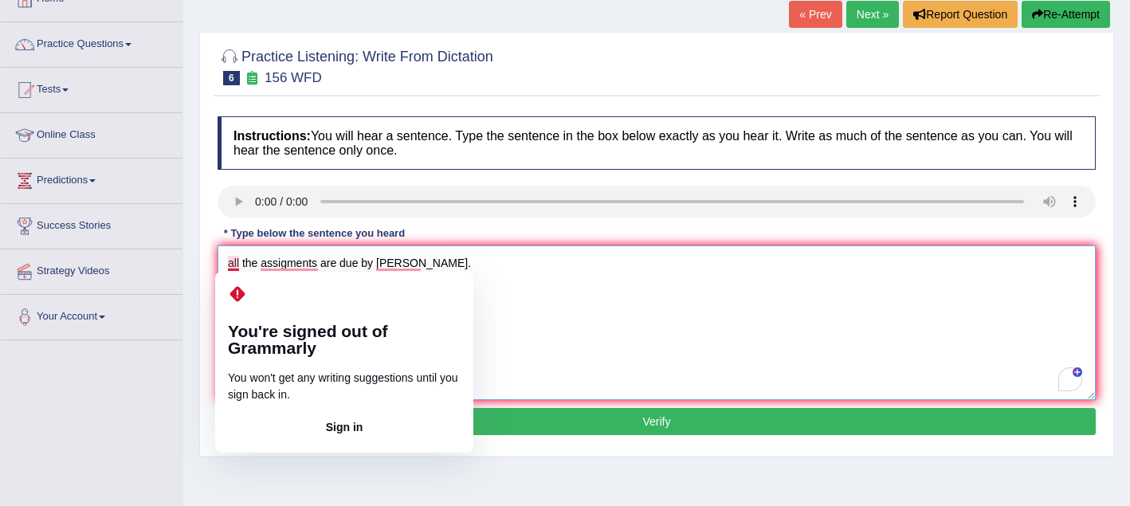
click at [234, 265] on textarea "all the assigments are due by tomorow." at bounding box center [657, 322] width 878 height 155
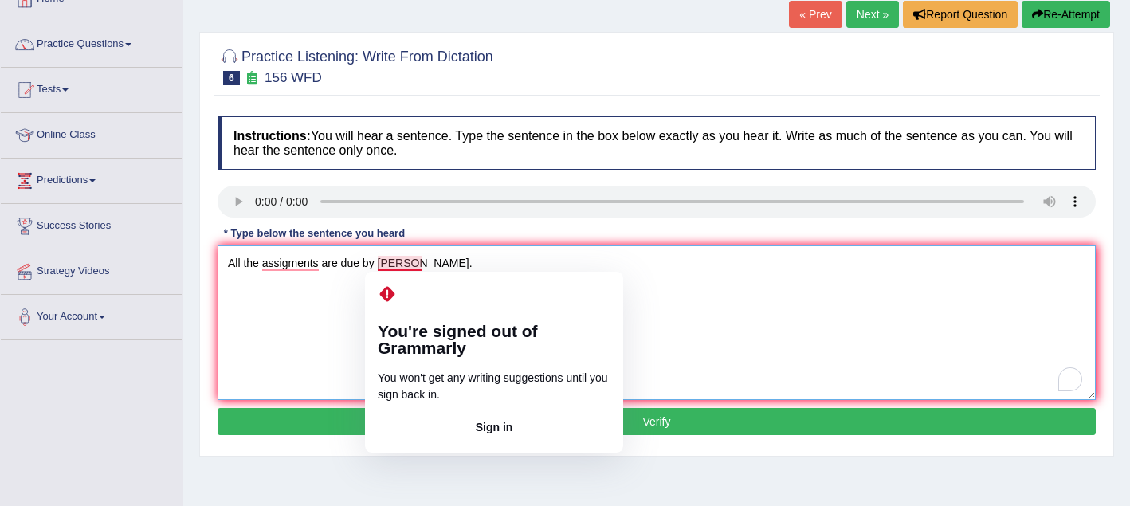
click at [397, 268] on textarea "All the assigments are due by tomorow." at bounding box center [657, 322] width 878 height 155
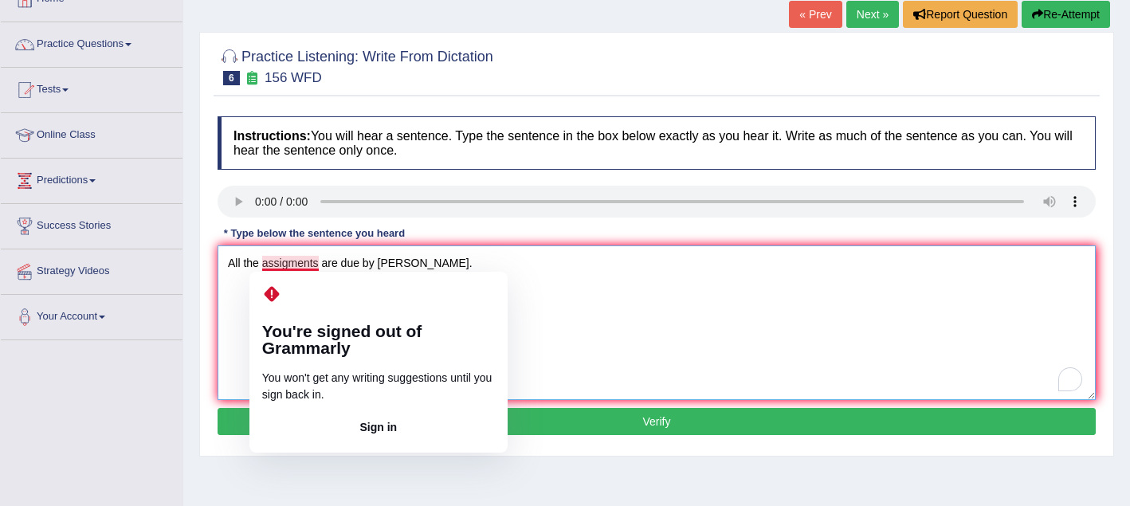
click at [291, 264] on textarea "All the assigments are due by tomorow." at bounding box center [657, 322] width 878 height 155
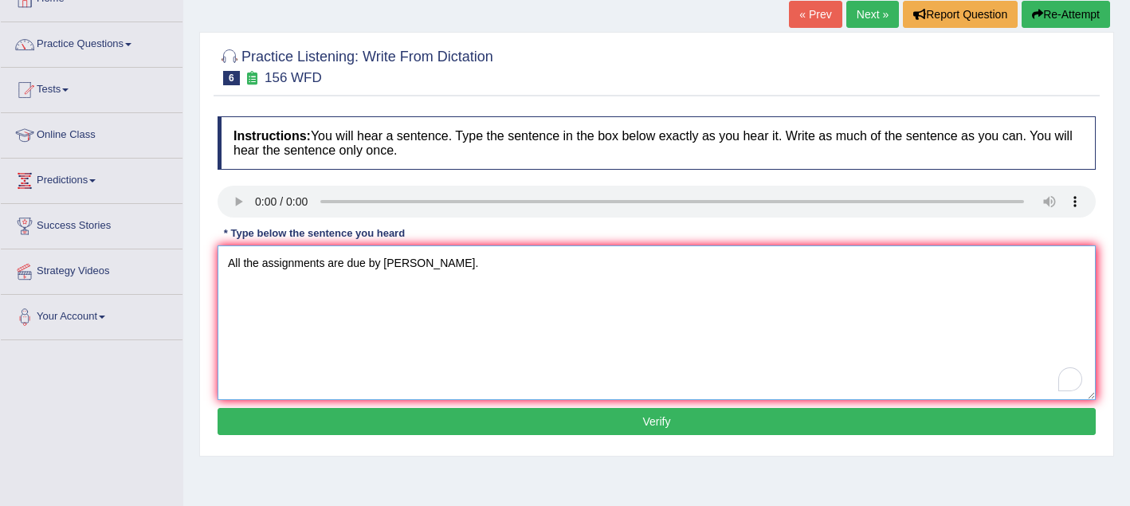
click at [413, 267] on textarea "All the assignments are due by tomorow." at bounding box center [657, 322] width 878 height 155
type textarea "All the assignments are due by tomorrow."
click at [458, 417] on button "Verify" at bounding box center [657, 421] width 878 height 27
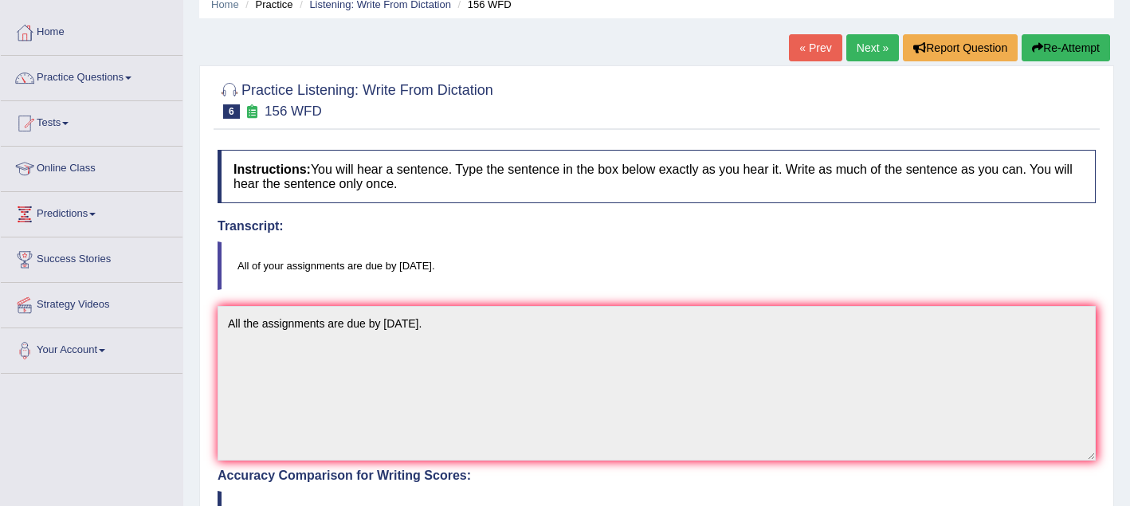
scroll to position [64, 0]
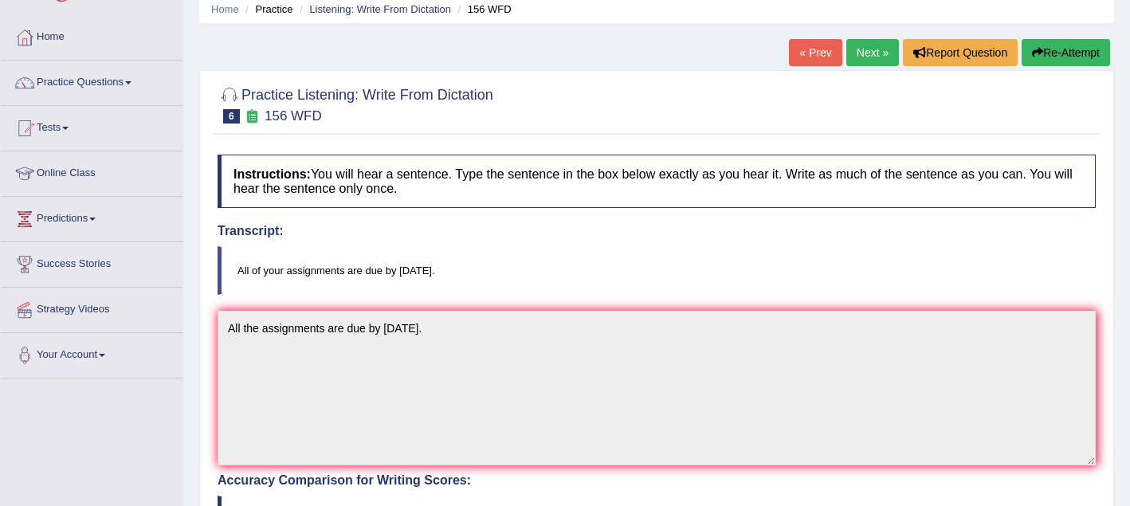
click at [856, 50] on link "Next »" at bounding box center [872, 52] width 53 height 27
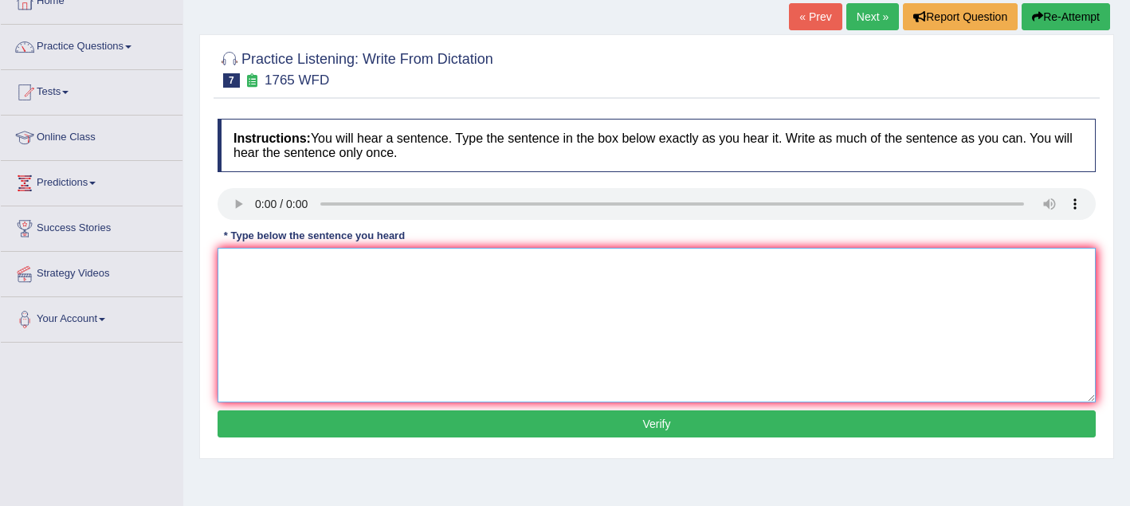
click at [273, 278] on textarea at bounding box center [657, 325] width 878 height 155
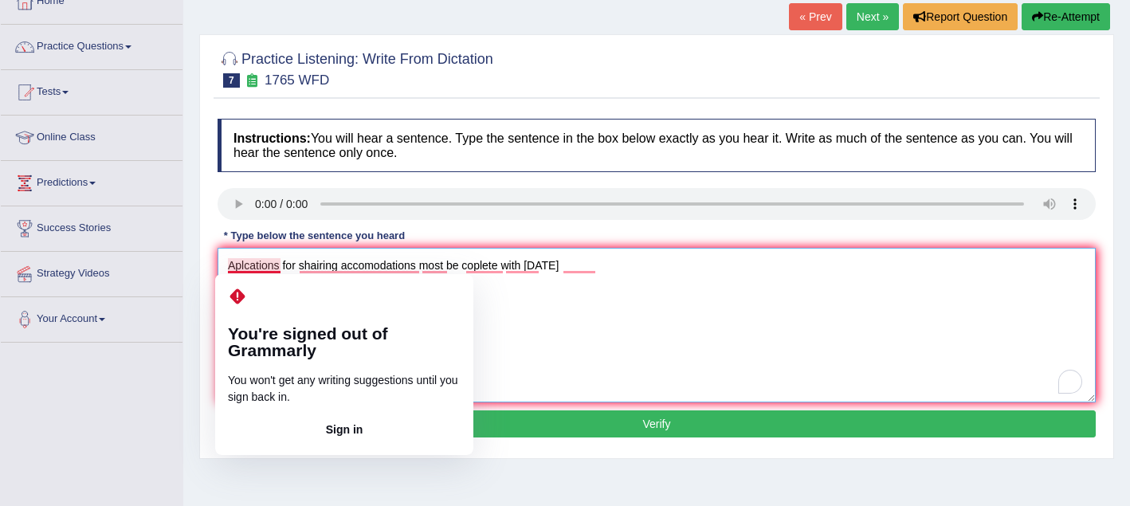
click at [243, 265] on textarea "Aplcations for shairing accomodations most be coplete with [DATE]" at bounding box center [657, 325] width 878 height 155
click at [246, 263] on textarea "Aplcations for shairing accomodations most be coplete with [DATE]" at bounding box center [657, 325] width 878 height 155
click at [241, 268] on textarea "Aplications for shairing accomodations most be coplete with [DATE]" at bounding box center [657, 325] width 878 height 155
click at [241, 268] on textarea "Aplications for shairing accomodations most be coplete with in two month" at bounding box center [657, 325] width 878 height 155
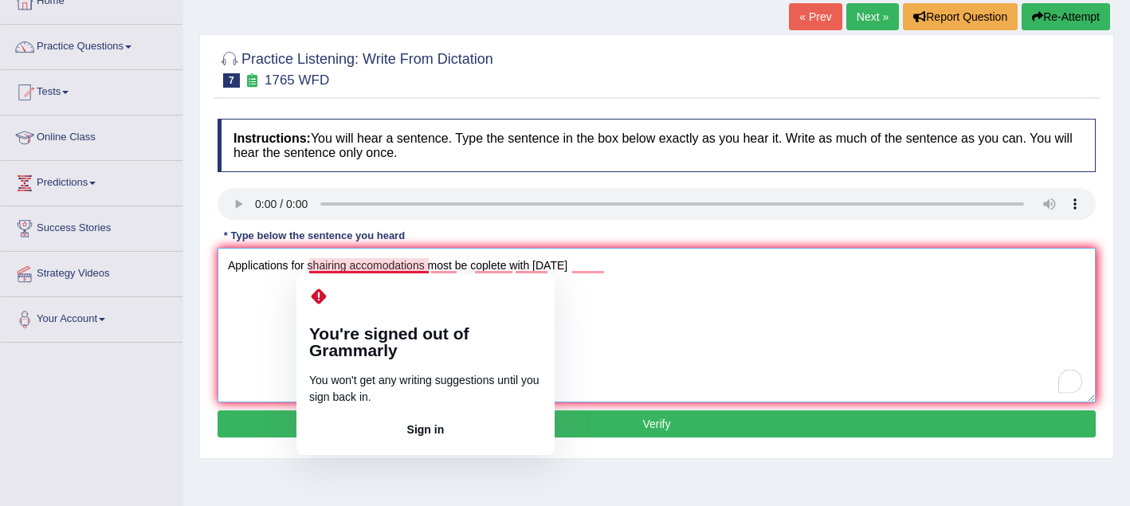
click at [375, 270] on textarea "Applications for shairing accomodations most be coplete with in two month" at bounding box center [657, 325] width 878 height 155
click at [367, 269] on textarea "Applications for shairing accomodations most be coplete with in two month" at bounding box center [657, 325] width 878 height 155
click at [383, 271] on textarea "Applications for shairing acomodations most be coplete with in two month" at bounding box center [657, 325] width 878 height 155
click at [379, 268] on textarea "Applications for shairing acomodations most be coplete with in two month" at bounding box center [657, 325] width 878 height 155
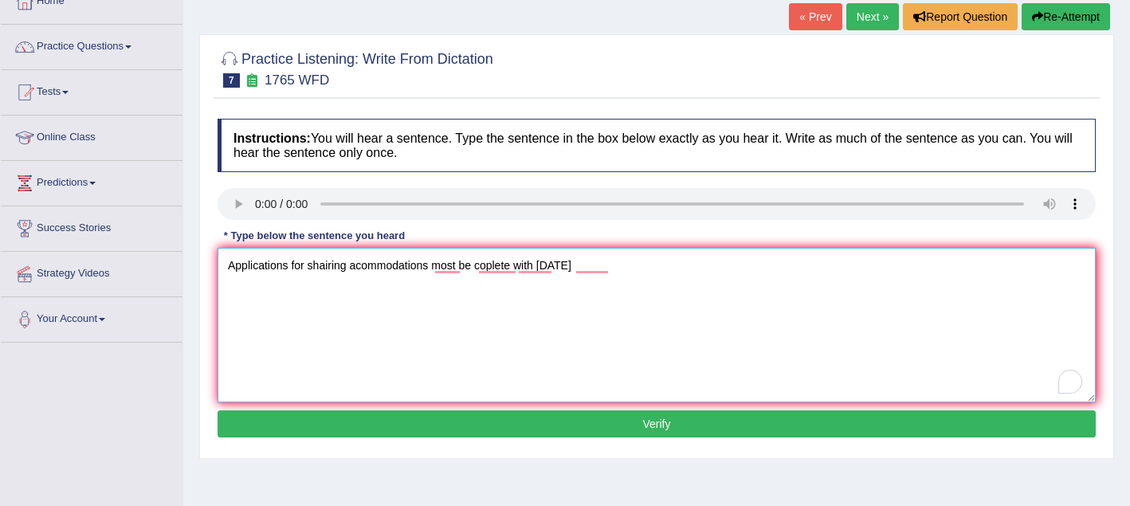
click at [399, 300] on textarea "Applications for shairing acommodations most be coplete with in two month" at bounding box center [657, 325] width 878 height 155
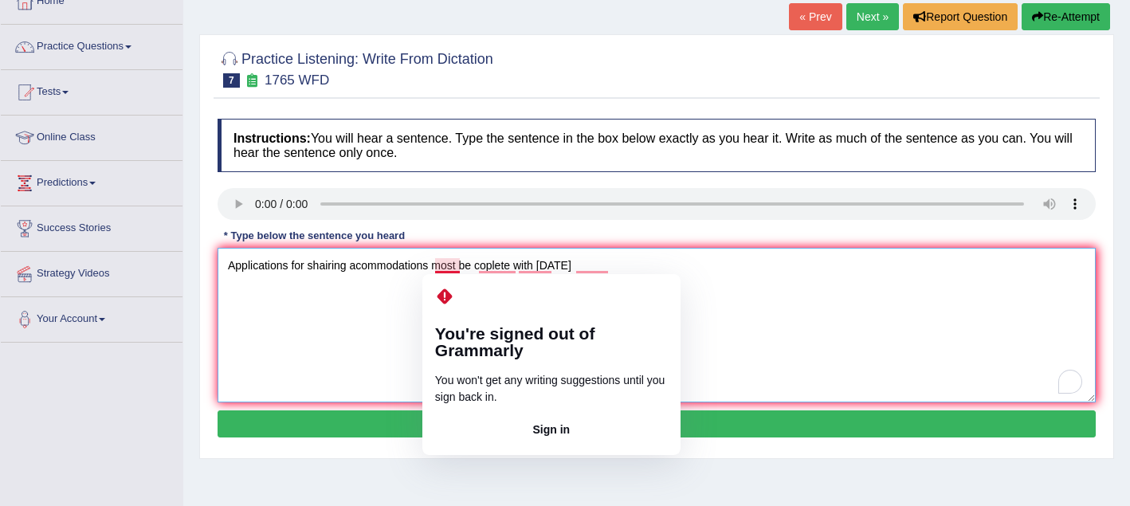
click at [449, 270] on textarea "Applications for shairing acommodations most be coplete with in two month" at bounding box center [657, 325] width 878 height 155
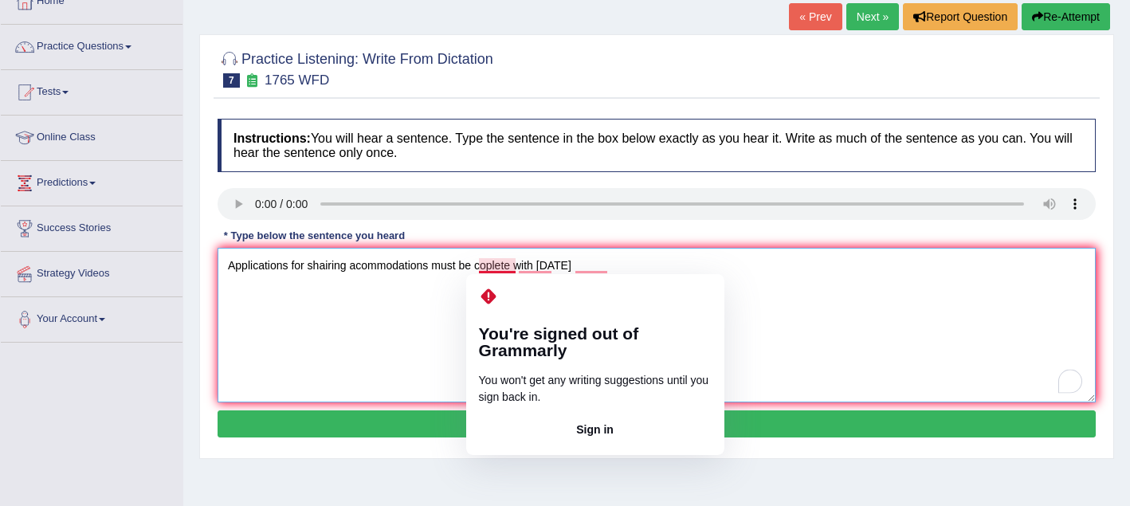
click at [490, 267] on textarea "Applications for shairing acommodations must be coplete with in two month" at bounding box center [657, 325] width 878 height 155
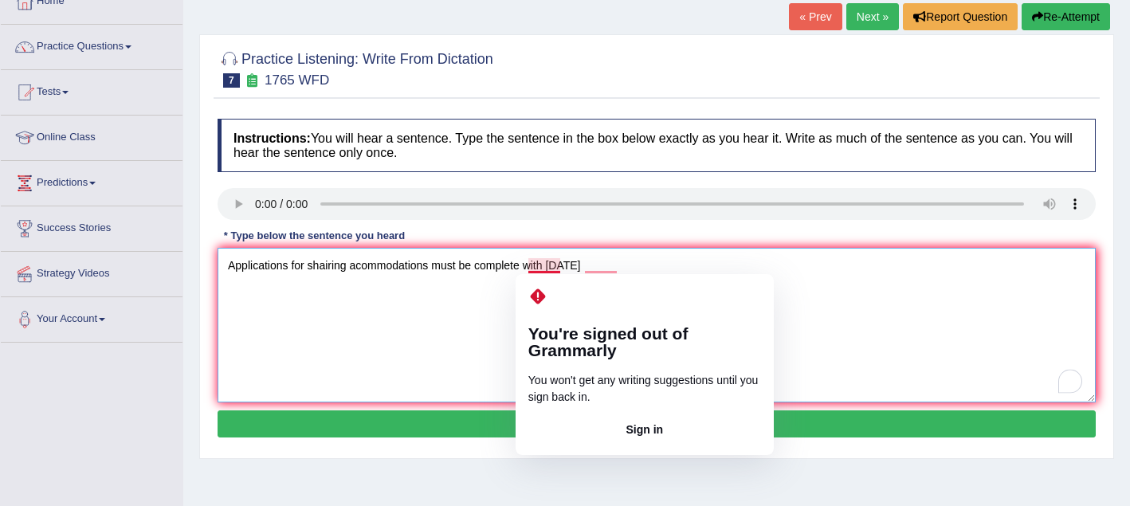
click at [551, 267] on textarea "Applications for shairing acommodations must be complete with in two month" at bounding box center [657, 325] width 878 height 155
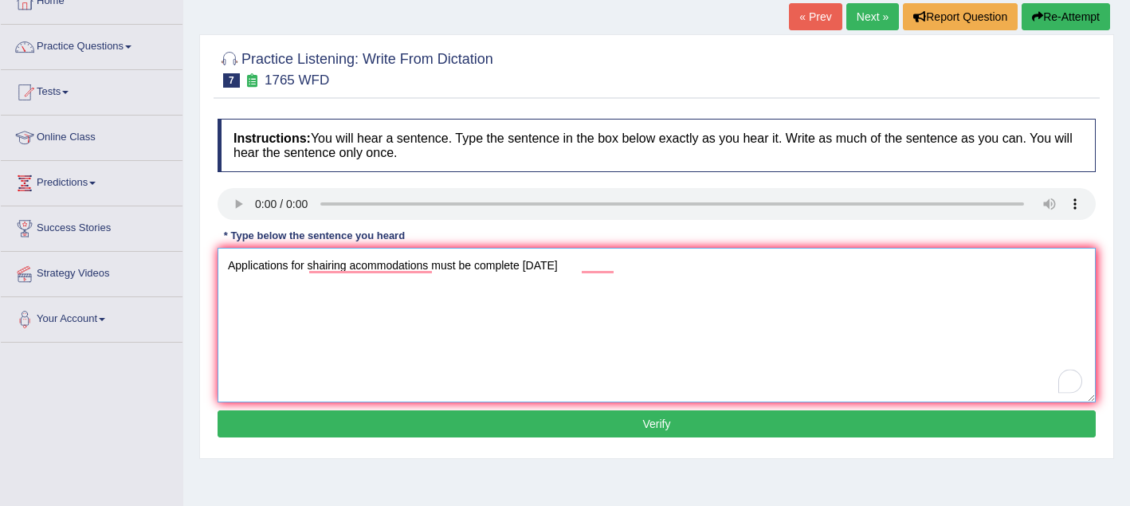
click at [615, 265] on textarea "Applications for shairing acommodations must be complete within two month" at bounding box center [657, 325] width 878 height 155
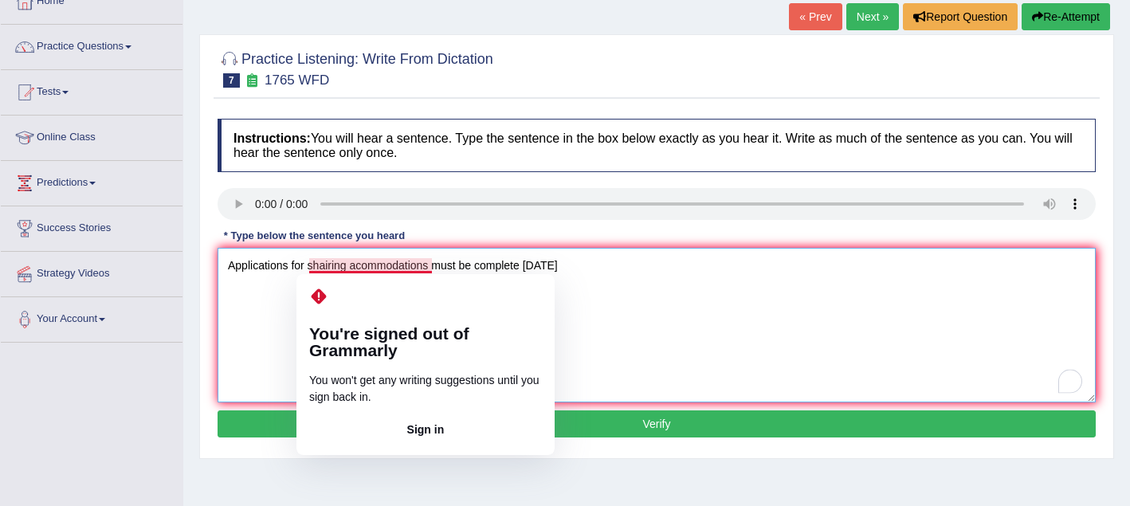
click at [380, 268] on textarea "Applications for shairing acommodations must be complete within two months" at bounding box center [657, 325] width 878 height 155
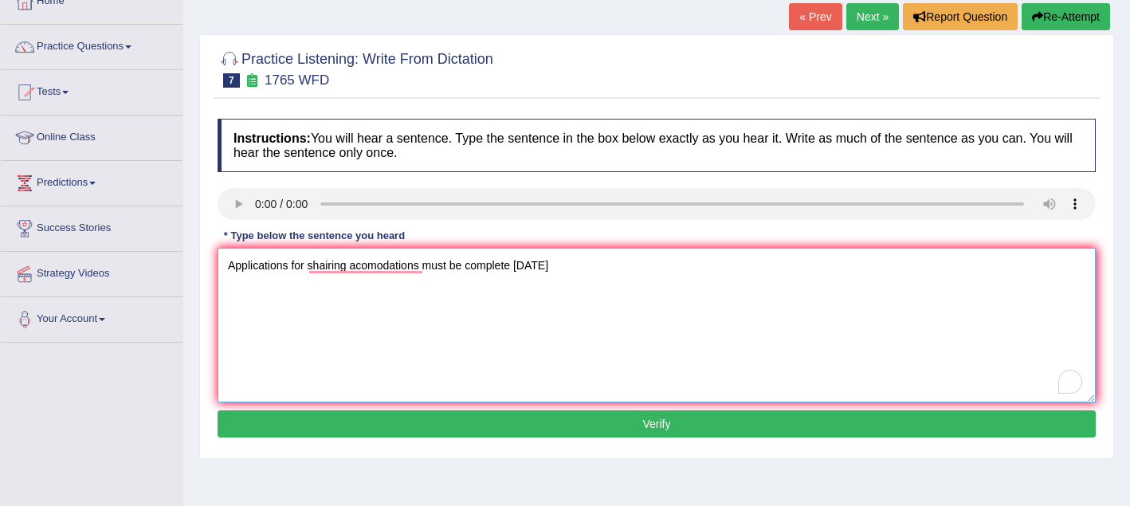
click at [371, 301] on textarea "Applications for shairing acomodations must be complete within two months" at bounding box center [657, 325] width 878 height 155
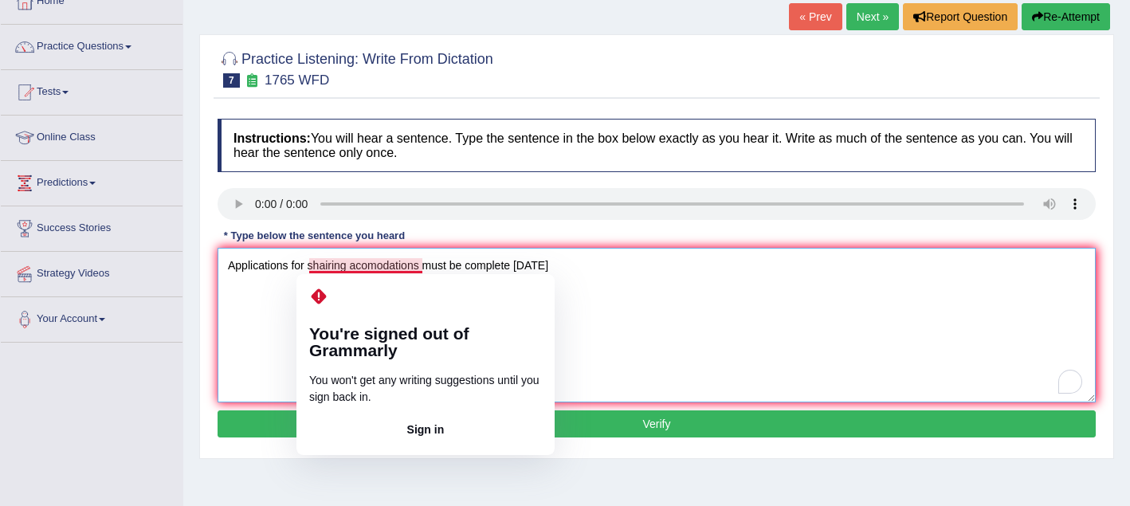
click at [330, 269] on textarea "Applications for shairing acomodations must be complete within two months" at bounding box center [657, 325] width 878 height 155
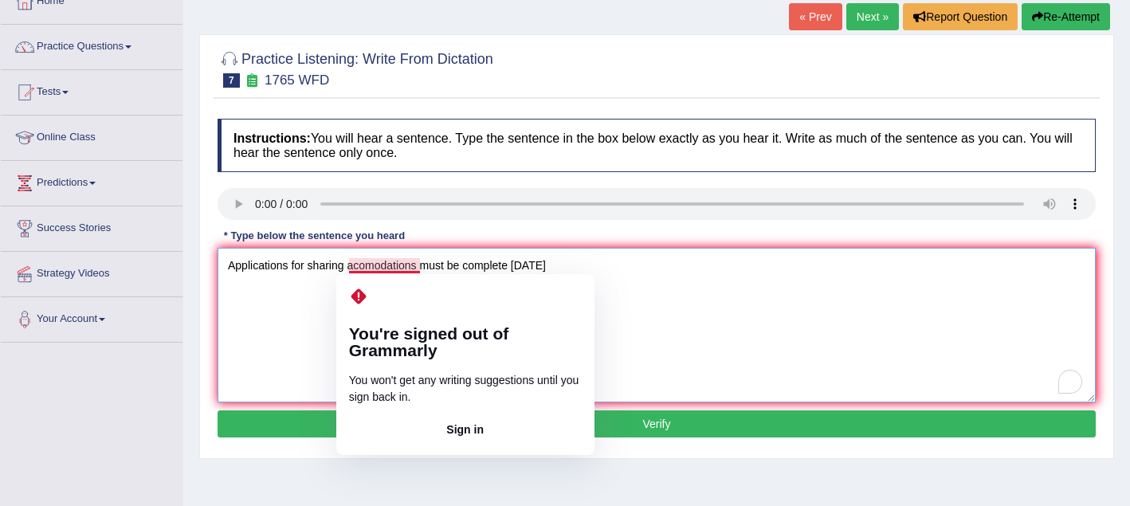
click at [360, 269] on textarea "Applications for sharing acomodations must be complete within two months" at bounding box center [657, 325] width 878 height 155
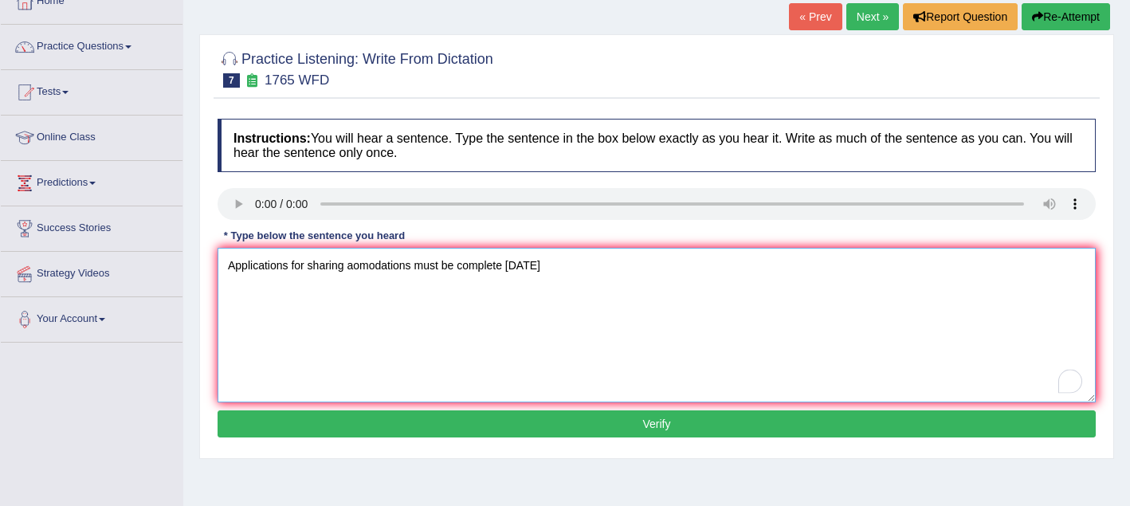
click at [379, 292] on textarea "Applications for sharing aomodations must be complete within two months" at bounding box center [657, 325] width 878 height 155
click at [354, 266] on textarea "Applications for sharing aomodations must be complete within two monthsc" at bounding box center [657, 325] width 878 height 155
click at [616, 265] on textarea "Applications for sharing acomodations must be complete within two monthsc" at bounding box center [657, 325] width 878 height 155
click at [360, 267] on textarea "Applications for sharing acomodations must be complete within two months" at bounding box center [657, 325] width 878 height 155
click at [375, 266] on textarea "Applications for sharing acomodations must be complete within two months" at bounding box center [657, 325] width 878 height 155
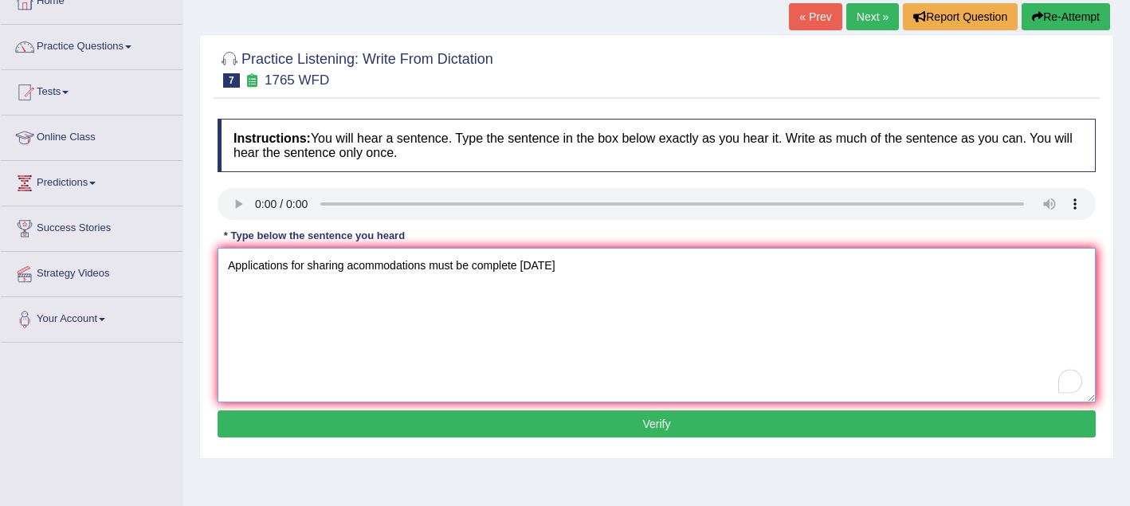
click at [369, 322] on textarea "Applications for sharing acommodations must be complete within two months" at bounding box center [657, 325] width 878 height 155
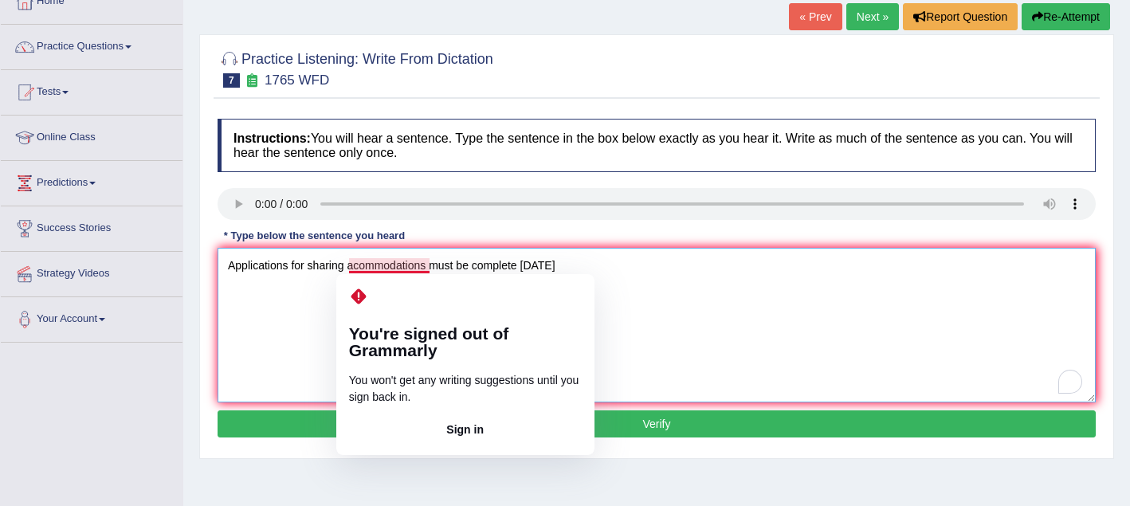
click at [361, 265] on textarea "Applications for sharing acommodations must be complete within two months" at bounding box center [657, 325] width 878 height 155
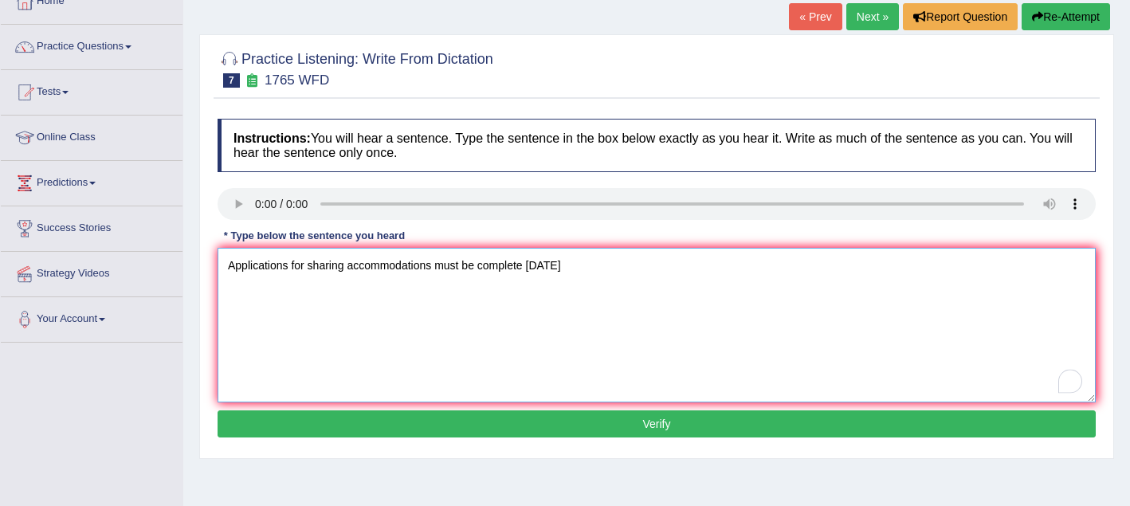
click at [395, 270] on textarea "Applications for sharing accommodations must be complete within two months" at bounding box center [657, 325] width 878 height 155
click at [391, 265] on textarea "Applications for sharing accommodations must be complete within two months" at bounding box center [657, 325] width 878 height 155
click at [391, 298] on textarea "Applications for sharing accomodations must be complete within two months" at bounding box center [657, 325] width 878 height 155
click at [427, 268] on textarea "Applications for sharing accomodations must be complete within two months" at bounding box center [657, 325] width 878 height 155
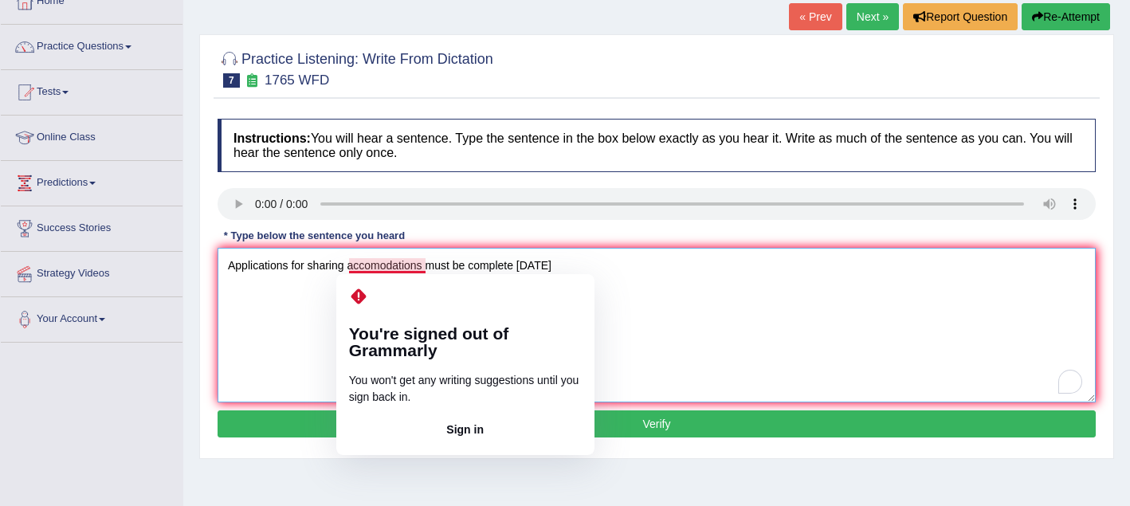
click at [359, 265] on textarea "Applications for sharing accomodations must be complete within two months" at bounding box center [657, 325] width 878 height 155
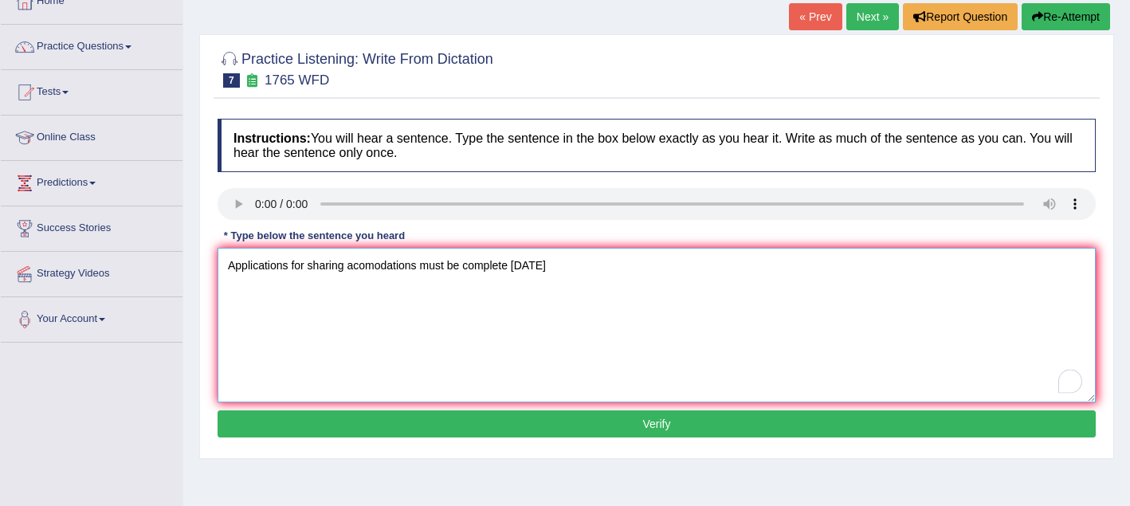
click at [417, 268] on textarea "Applications for sharing acomodations must be complete within two months" at bounding box center [657, 325] width 878 height 155
click at [623, 270] on textarea "Applications for sharing acomodations must be complete within two months" at bounding box center [657, 325] width 878 height 155
type textarea "Applications for sharing acomodations must be complete within two months. Acomo…"
click at [587, 436] on button "Verify" at bounding box center [657, 423] width 878 height 27
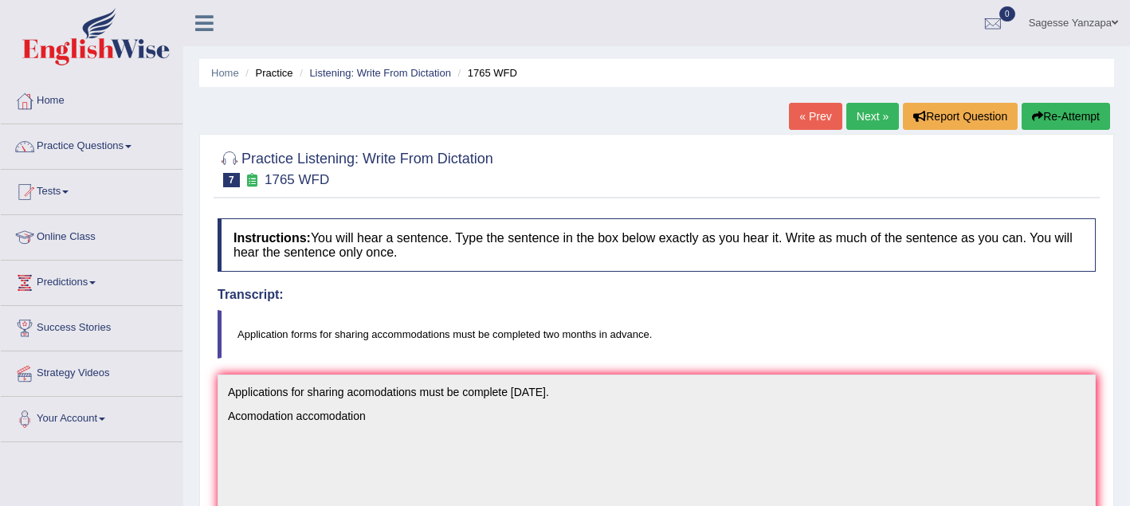
click at [866, 122] on link "Next »" at bounding box center [872, 116] width 53 height 27
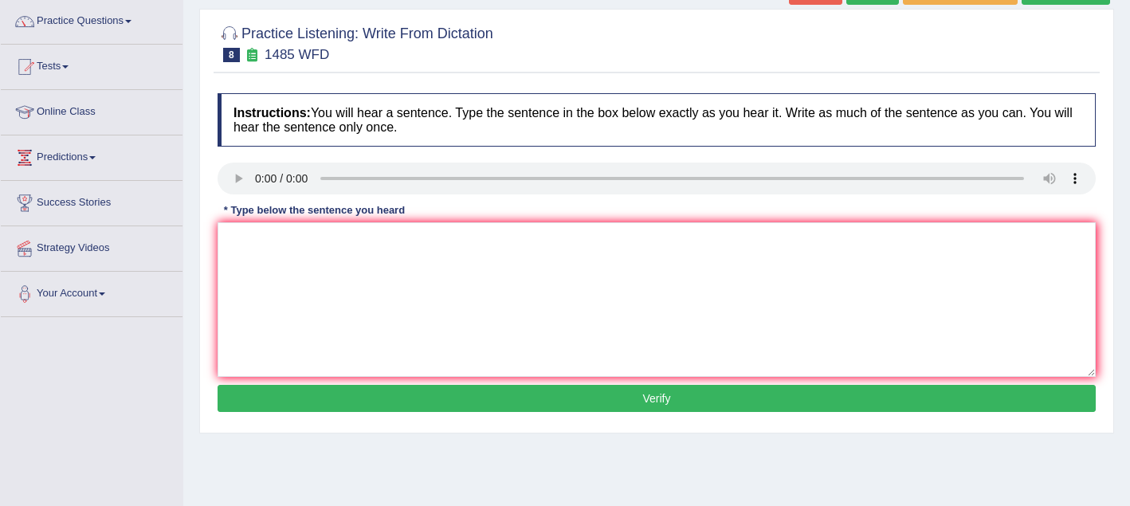
scroll to position [130, 0]
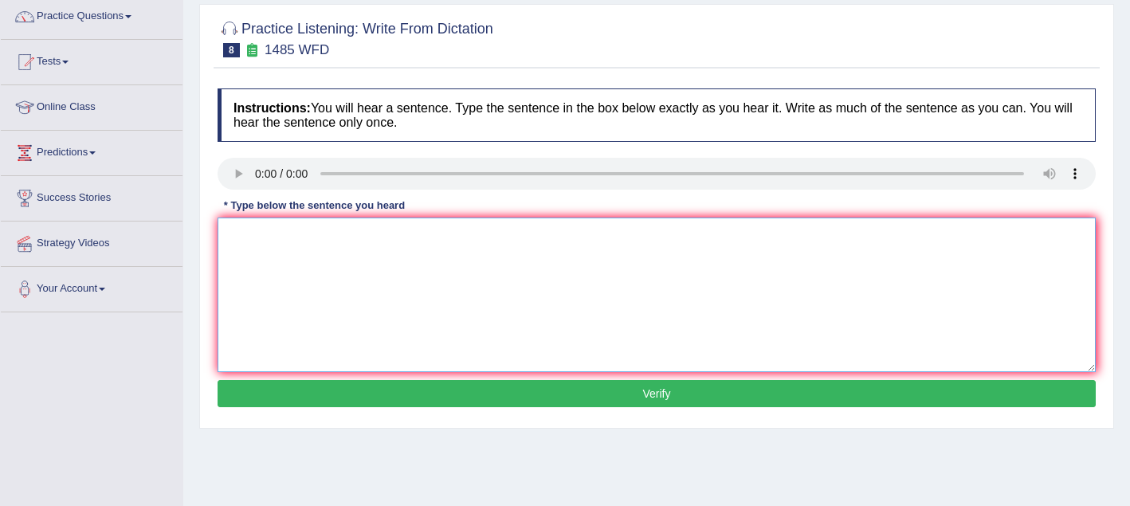
click at [326, 249] on textarea at bounding box center [657, 295] width 878 height 155
type textarea "o"
type textarea "F"
type textarea "Ofcourse work can give students subject."
click at [393, 398] on button "Verify" at bounding box center [657, 393] width 878 height 27
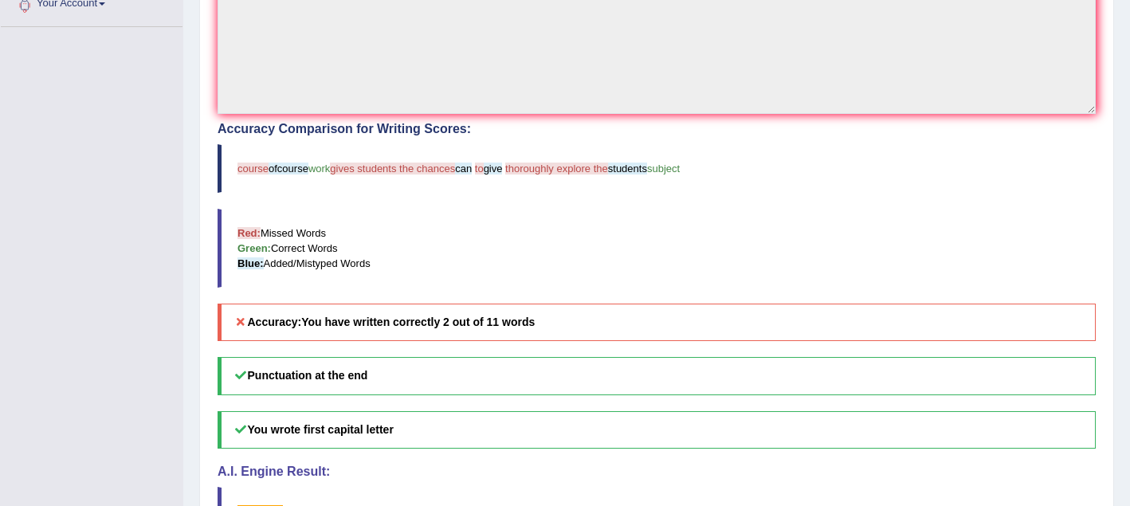
scroll to position [417, 0]
click at [397, 398] on div "Punctuation at the end You wrote first capital letter A.I. Engine Result: Ofcou…" at bounding box center [657, 444] width 878 height 178
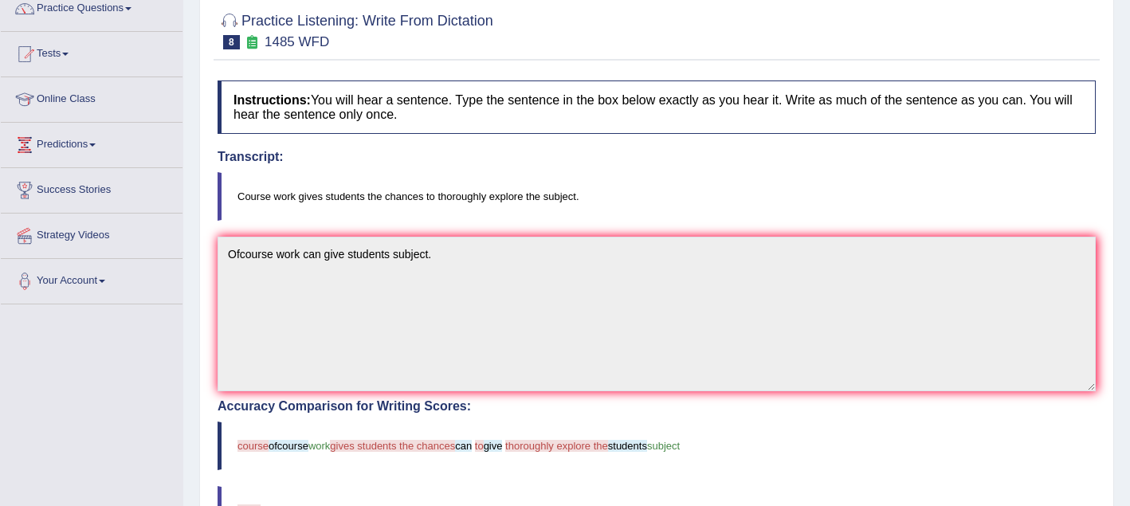
scroll to position [113, 0]
